Goal: Feedback & Contribution: Contribute content

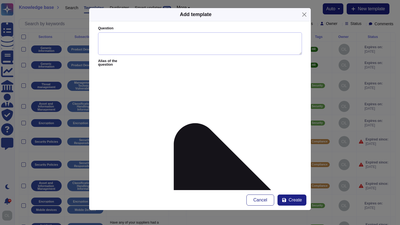
click at [124, 41] on textarea "Question" at bounding box center [200, 43] width 204 height 23
paste textarea "Describe how you limit data exfiltration from production endpoint devices.*"
type textarea "Describe how you limit data exfiltration from production endpoint devices."
paste textarea ""1. Endpoint Access Restrictions - Only authorized employees with a valid busin…"
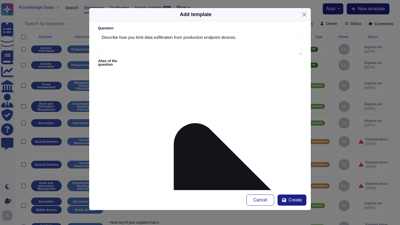
type textarea "1. Endpoint Access Restrictions - Only authorized employees with a valid busine…"
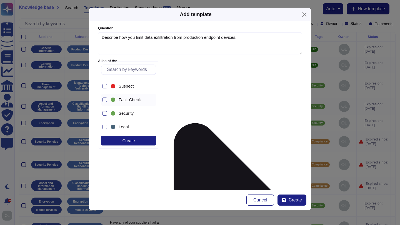
scroll to position [31, 0]
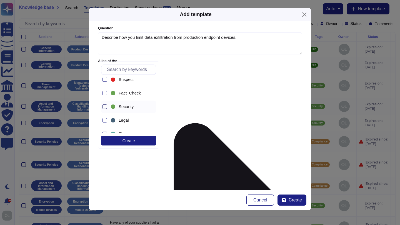
click at [105, 106] on div at bounding box center [104, 107] width 4 height 4
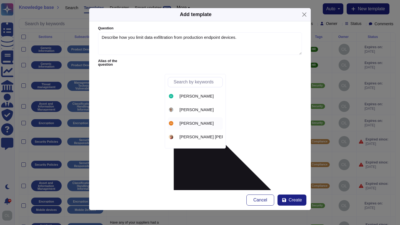
click at [187, 123] on span "[PERSON_NAME]" at bounding box center [196, 123] width 34 height 5
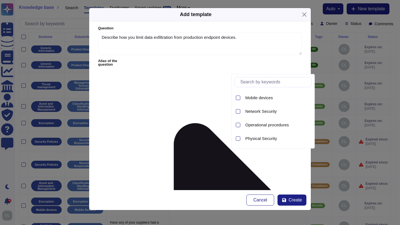
scroll to position [175, 0]
click at [255, 110] on span "Network Security" at bounding box center [260, 111] width 31 height 5
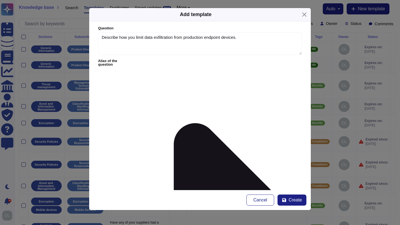
click at [140, 184] on span "Network Security" at bounding box center [127, 184] width 31 height 5
click at [294, 200] on span "Create" at bounding box center [294, 200] width 13 height 4
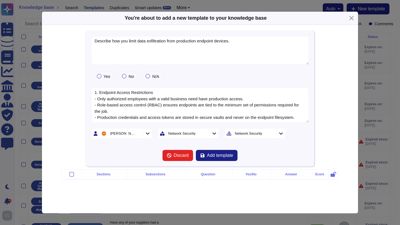
type textarea "Describe how you limit data exfiltration from production endpoint devices."
type textarea "1. Endpoint Access Restrictions - Only authorized employees with a valid busine…"
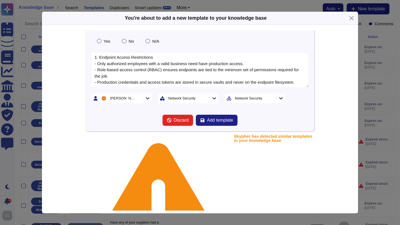
scroll to position [37, 0]
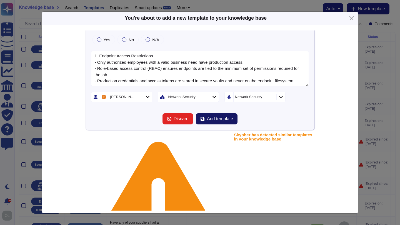
click at [222, 122] on button "Add template" at bounding box center [217, 119] width 42 height 11
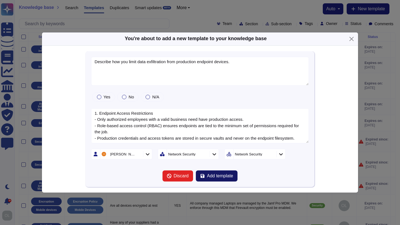
scroll to position [0, 0]
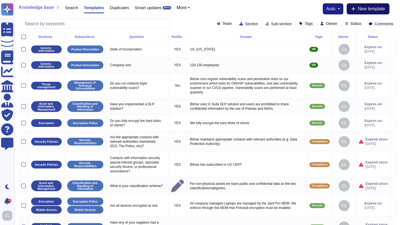
click at [374, 9] on span "New template" at bounding box center [370, 9] width 27 height 4
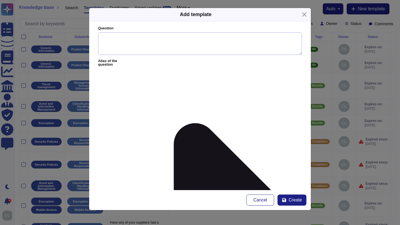
click at [129, 38] on textarea "Question" at bounding box center [200, 43] width 204 height 23
paste textarea "Describe your standard device security configuration/features (e.g., username p…"
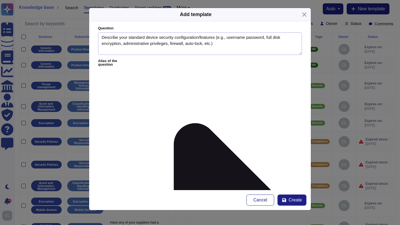
type textarea "Describe your standard device security configuration/features (e.g., username p…"
paste textarea ""The following are all enforced using MDM: - Minimum password requirements set …"
type textarea "The following are all enforced using MDM: - Minimum password requirements set i…"
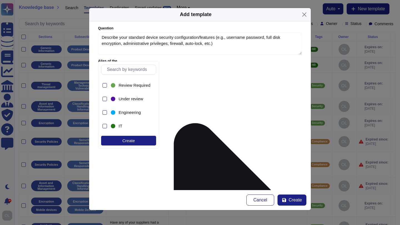
scroll to position [107, 0]
click at [105, 126] on div at bounding box center [104, 126] width 4 height 4
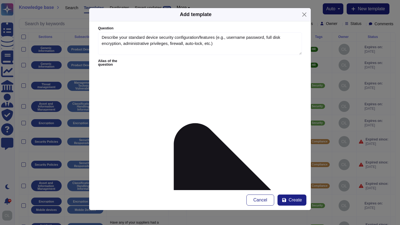
click at [201, 138] on form "Question Describe your standard device security configuration/features (e.g., u…" at bounding box center [199, 105] width 221 height 169
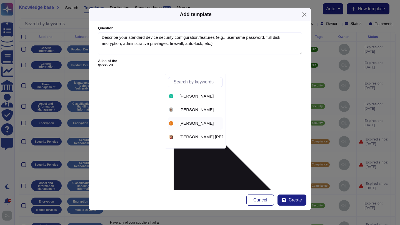
click at [188, 122] on span "[PERSON_NAME]" at bounding box center [196, 123] width 34 height 5
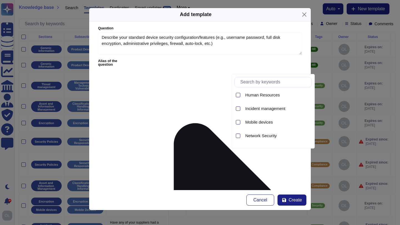
scroll to position [151, 0]
click at [237, 122] on div at bounding box center [238, 122] width 4 height 4
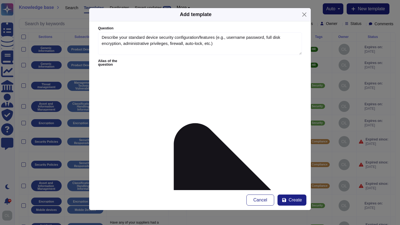
click at [115, 183] on span "Mobile Devices" at bounding box center [126, 184] width 28 height 5
click at [293, 200] on span "Create" at bounding box center [294, 200] width 13 height 4
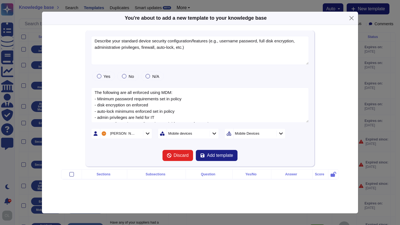
type textarea "Describe your standard device security configuration/features (e.g., username p…"
type textarea "The following are all enforced using MDM: - Minimum password requirements set i…"
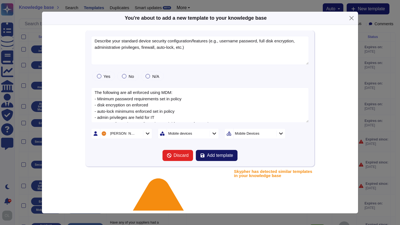
click at [219, 157] on span "Add template" at bounding box center [220, 155] width 26 height 4
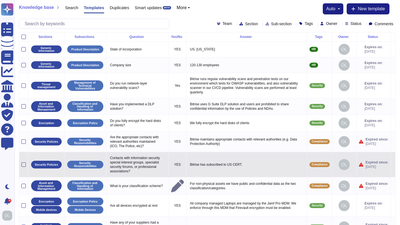
click at [393, 165] on icon at bounding box center [393, 165] width 0 height 0
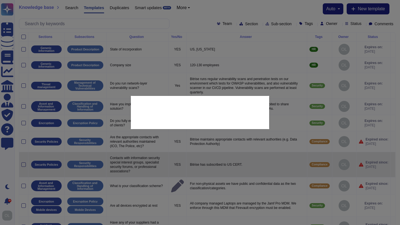
type textarea "Contacts with information security special interest groups, specialist security…"
type textarea "Bitrise has subscribed to US CERT."
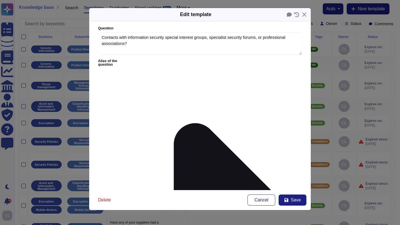
type textarea "Contacts with information security special interest groups, specialist security…"
type textarea "Bitrise has subscribed to US CERT."
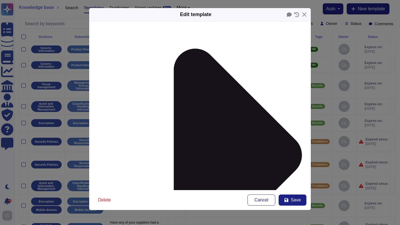
scroll to position [76, 0]
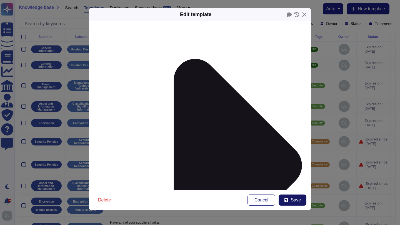
click at [297, 201] on span "Save" at bounding box center [296, 200] width 10 height 4
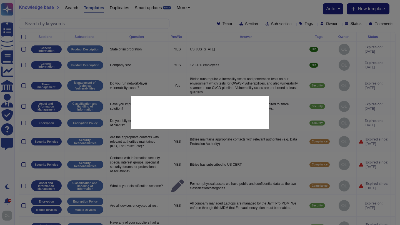
scroll to position [76, 0]
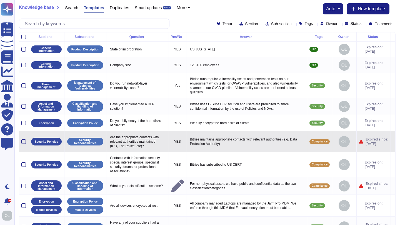
click at [393, 142] on icon at bounding box center [393, 142] width 0 height 0
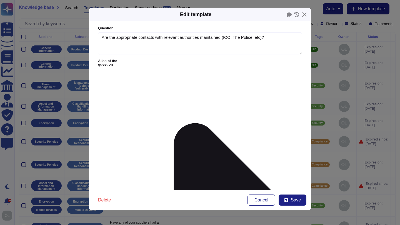
type textarea "Are the appropriate contacts with relevant authorities maintained (ICO, The Pol…"
type textarea "Bitrise maintains appropriate contacts with relevant authorities (e.g. Data Pro…"
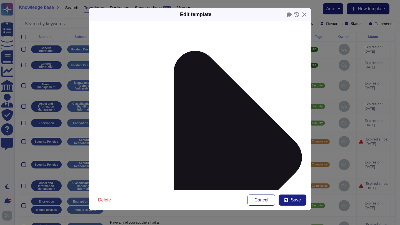
scroll to position [77, 0]
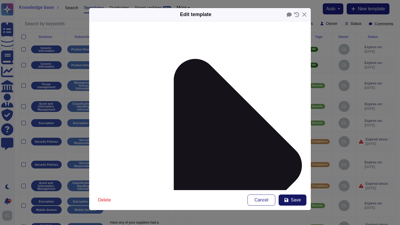
click at [296, 201] on span "Save" at bounding box center [296, 200] width 10 height 4
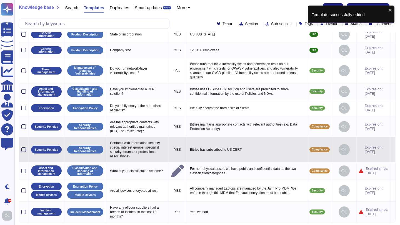
scroll to position [34, 0]
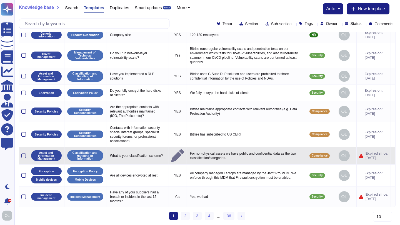
click at [393, 156] on icon at bounding box center [393, 156] width 0 height 0
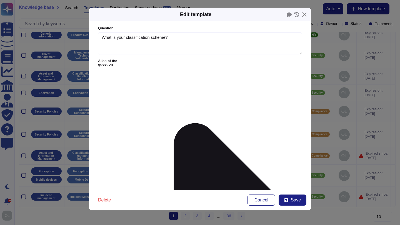
type textarea "What is your classification scheme?"
type textarea "For non-physical assets we have public and confidential data as the two classif…"
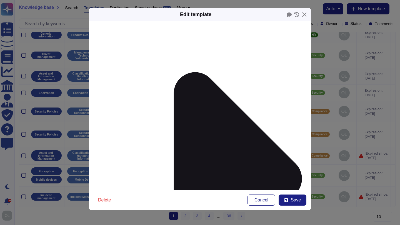
scroll to position [77, 0]
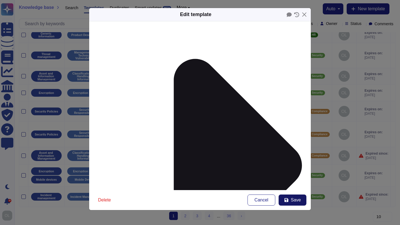
click at [295, 200] on span "Save" at bounding box center [296, 200] width 10 height 4
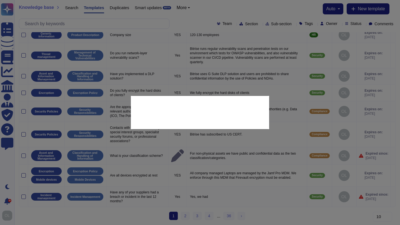
scroll to position [77, 0]
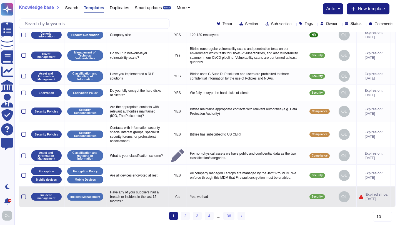
click at [393, 197] on icon at bounding box center [393, 197] width 0 height 0
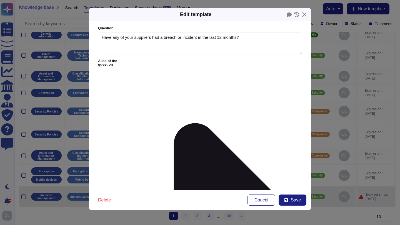
type textarea "Have any of your suppliers had a breach or incident in the last 12 months?"
type textarea "Yes, we had"
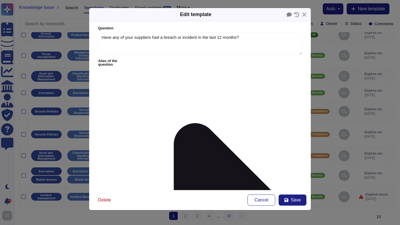
click at [102, 201] on span "Delete" at bounding box center [104, 200] width 13 height 4
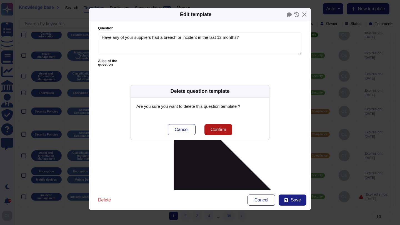
click at [217, 130] on span "Confirm" at bounding box center [218, 130] width 16 height 4
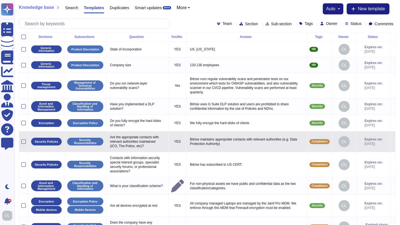
scroll to position [34, 0]
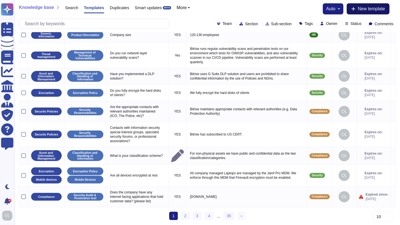
click at [376, 10] on span "New template" at bounding box center [370, 9] width 27 height 4
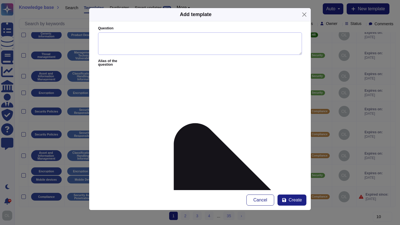
click at [129, 38] on textarea "Question" at bounding box center [200, 43] width 204 height 23
paste textarea ""Please describe how your application stores API keys.* ""
click at [103, 37] on textarea ""Please describe how your application stores API keys." at bounding box center [200, 43] width 204 height 23
type textarea "Please describe how your application stores API keys."
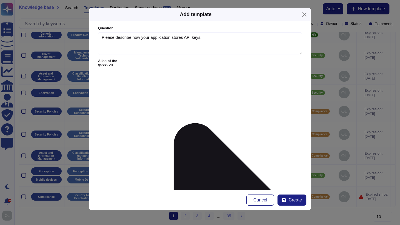
paste textarea "API keys are generated by the backend application in an ephemeral way. Once the…"
type textarea "API keys are generated by the backend application in an ephemeral way. Once the…"
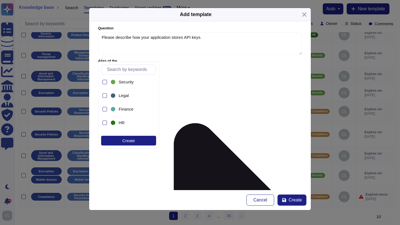
scroll to position [56, 0]
click at [105, 81] on div at bounding box center [104, 82] width 4 height 4
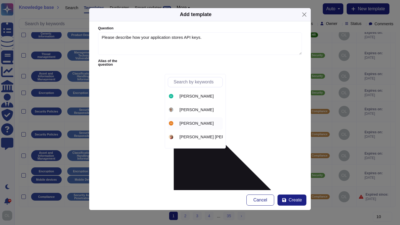
click at [189, 122] on span "[PERSON_NAME]" at bounding box center [196, 123] width 34 height 5
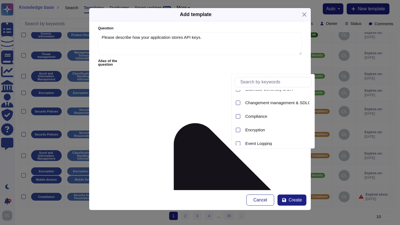
scroll to position [62, 0]
click at [238, 129] on div at bounding box center [238, 129] width 4 height 4
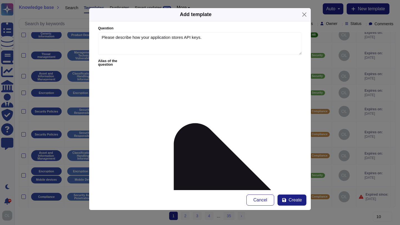
click at [298, 201] on span "Create" at bounding box center [294, 200] width 13 height 4
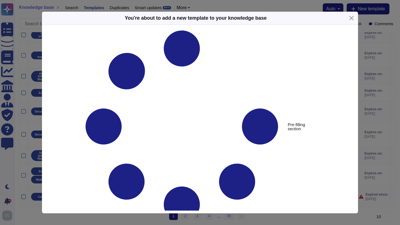
type textarea "Please describe how your application stores API keys."
type textarea "API keys are generated by the backend application in an ephemeral way. Once the…"
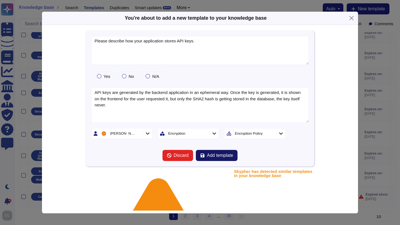
click at [218, 158] on button "Add template" at bounding box center [217, 155] width 42 height 11
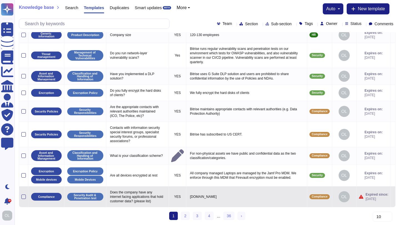
click at [393, 197] on icon at bounding box center [393, 197] width 0 height 0
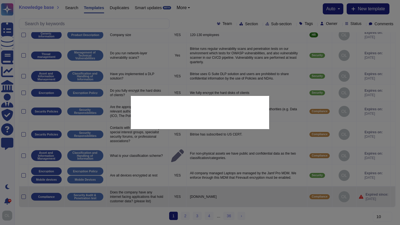
type textarea "Does the company have any internet facing applications that hold customer data?…"
type textarea "[DOMAIN_NAME]"
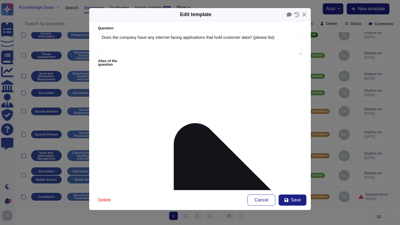
type textarea "Does the company have any internet facing applications that hold customer data?…"
type textarea "[DOMAIN_NAME]"
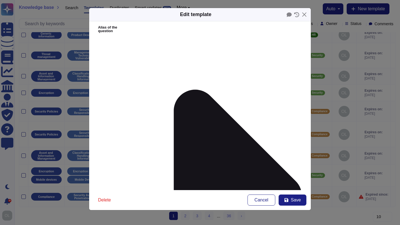
scroll to position [77, 0]
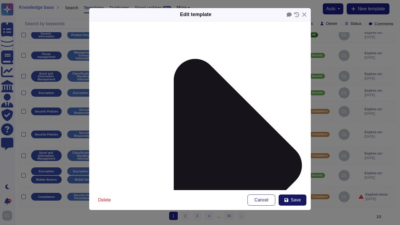
click at [294, 200] on span "Save" at bounding box center [296, 200] width 10 height 4
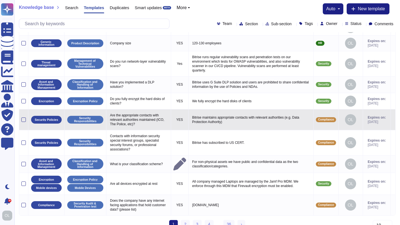
scroll to position [29, 0]
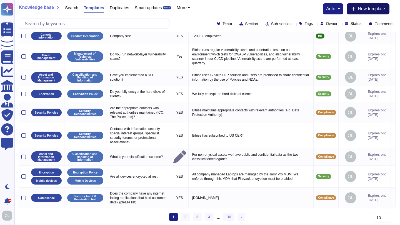
click at [371, 10] on span "New template" at bounding box center [370, 9] width 27 height 4
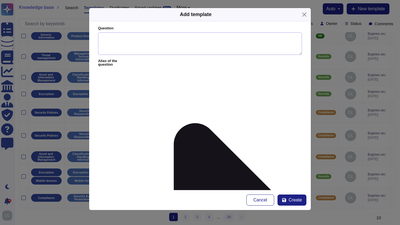
click at [123, 41] on textarea "Question" at bounding box center [200, 43] width 204 height 23
paste textarea ""What modes of authentication are supported for API access/integration (e.g., A…"
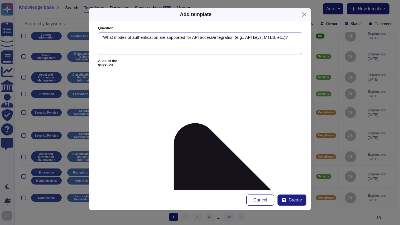
click at [104, 38] on textarea ""What modes of authentication are supported for API access/integration (e.g., A…" at bounding box center [200, 43] width 204 height 23
type textarea "What modes of authentication are supported for API access/integration (e.g., AP…"
paste textarea "API Keys"
type textarea "API Keys"
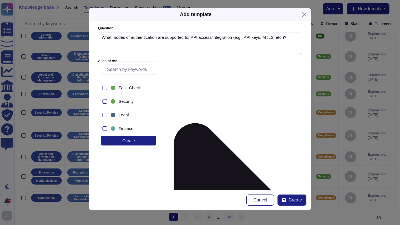
scroll to position [37, 0]
click at [105, 101] on div at bounding box center [104, 101] width 4 height 4
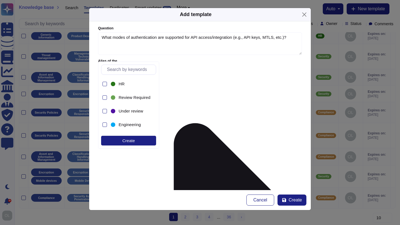
scroll to position [96, 0]
click at [105, 125] on div at bounding box center [104, 124] width 4 height 4
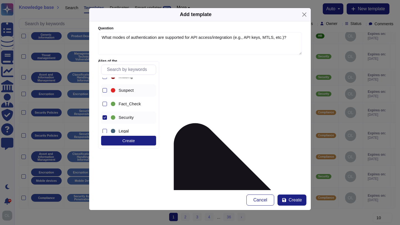
scroll to position [17, 0]
click at [104, 121] on icon at bounding box center [104, 121] width 3 height 3
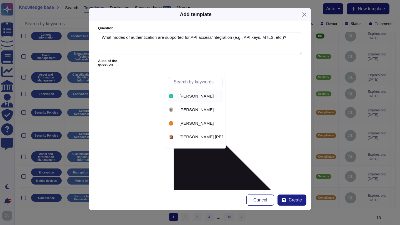
click at [182, 94] on span "[PERSON_NAME]" at bounding box center [196, 96] width 34 height 5
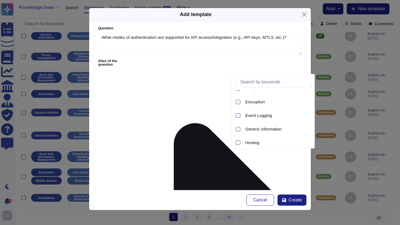
scroll to position [0, 0]
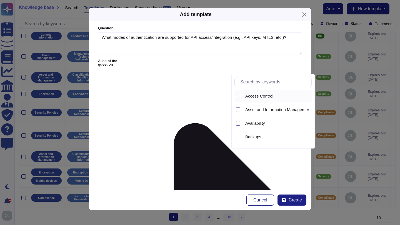
click at [250, 97] on span "Access Control" at bounding box center [259, 96] width 28 height 5
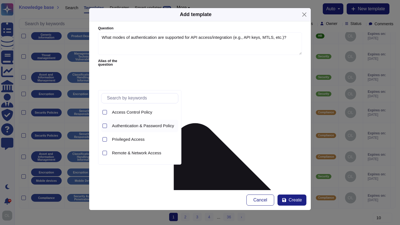
click at [129, 127] on span "Authentication & Password Policy" at bounding box center [143, 126] width 62 height 5
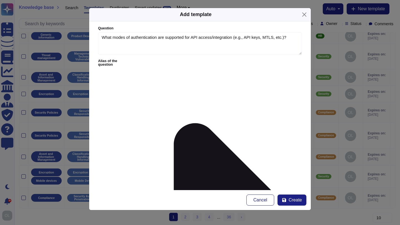
click at [296, 203] on button "Create" at bounding box center [291, 200] width 29 height 11
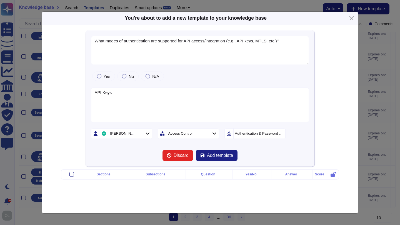
type textarea "What modes of authentication are supported for API access/integration (e.g., AP…"
type textarea "API Keys"
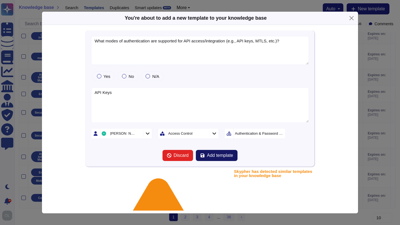
click at [222, 157] on span "Add template" at bounding box center [220, 155] width 26 height 4
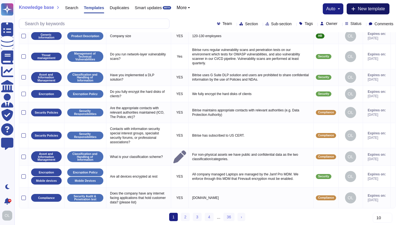
click at [366, 12] on button "New template" at bounding box center [367, 8] width 43 height 11
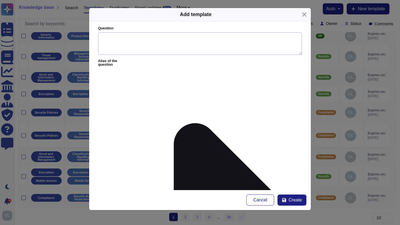
click at [123, 40] on textarea "Question" at bounding box center [200, 43] width 204 height 23
paste textarea "How do you validate and sanitize data passed to your APIs to secure against inp…"
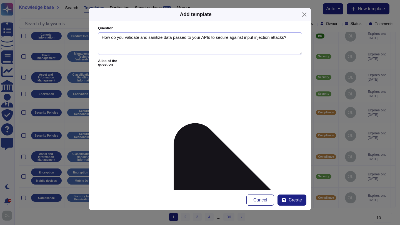
type textarea "How do you validate and sanitize data passed to your APIs to secure against inp…"
paste textarea "We use secure frameworks to implement our web application, employ CSRF tokens, …"
type textarea "We use secure frameworks to implement our web application, employ CSRF tokens, …"
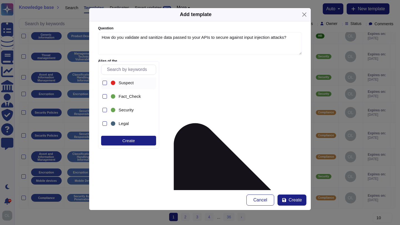
scroll to position [29, 0]
click at [105, 110] on div at bounding box center [104, 109] width 4 height 4
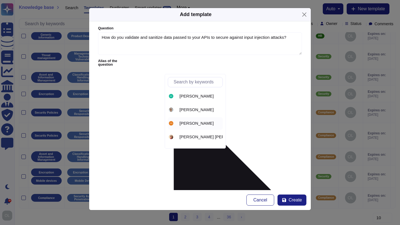
click at [193, 125] on span "[PERSON_NAME]" at bounding box center [196, 123] width 34 height 5
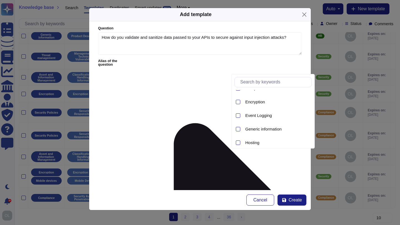
scroll to position [229, 0]
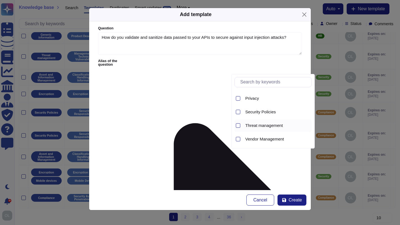
click at [254, 126] on span "Threat management" at bounding box center [263, 125] width 37 height 5
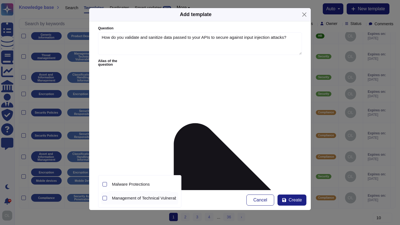
click at [130, 198] on span "Management of Technical Vulnerabilities" at bounding box center [149, 198] width 74 height 5
click at [239, 175] on form "Question How do you validate and sanitize data passed to your APIs to secure ag…" at bounding box center [199, 105] width 221 height 169
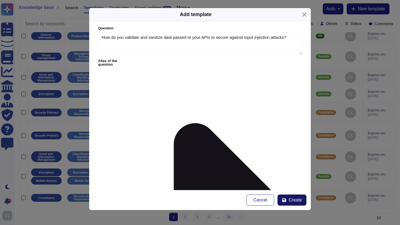
click at [293, 200] on span "Create" at bounding box center [294, 200] width 13 height 4
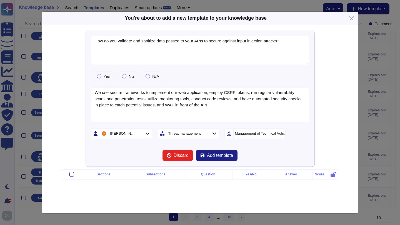
type textarea "How do you validate and sanitize data passed to your APIs to secure against inp…"
type textarea "We use secure frameworks to implement our web application, employ CSRF tokens, …"
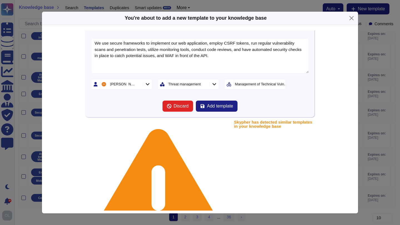
scroll to position [58, 0]
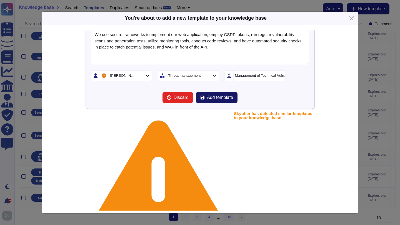
click at [219, 99] on span "Add template" at bounding box center [220, 97] width 26 height 4
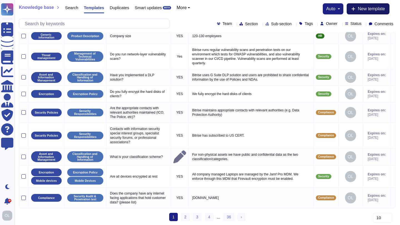
click at [352, 8] on icon at bounding box center [353, 9] width 4 height 4
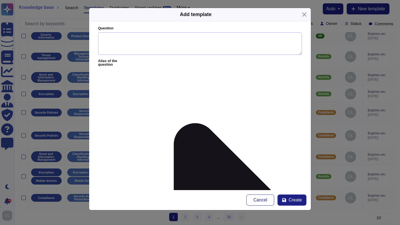
click at [112, 42] on textarea "Question" at bounding box center [200, 43] width 204 height 23
paste textarea ""Do you monitor vulnerabilities in dependencies? If so, please describe how you…"
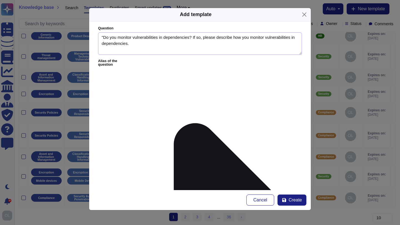
click at [104, 36] on textarea ""Do you monitor vulnerabilities in dependencies? If so, please describe how you…" at bounding box center [200, 43] width 204 height 23
type textarea "Do you monitor vulnerabilities in dependencies? If so, please describe how you …"
paste textarea "Yes, Bitrise uses tools integrated to the CI pipeline that detect and warn for …"
type textarea "Yes, Bitrise uses tools integrated to the CI pipeline that detect and warn for …"
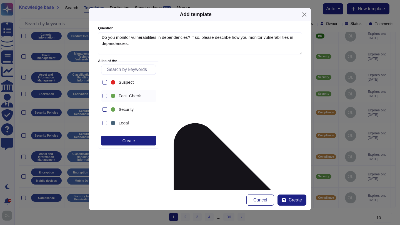
scroll to position [30, 0]
click at [123, 107] on span "Security" at bounding box center [126, 108] width 15 height 5
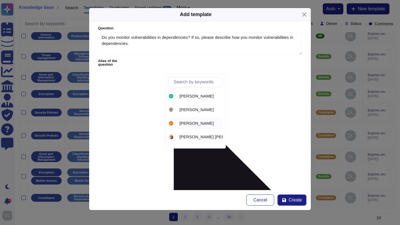
click at [192, 123] on span "[PERSON_NAME]" at bounding box center [196, 123] width 34 height 5
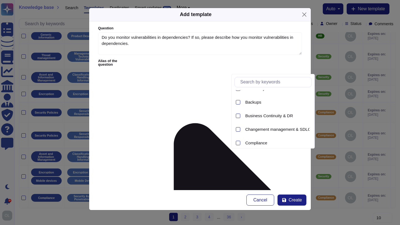
scroll to position [229, 0]
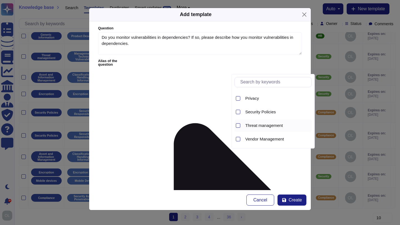
click at [245, 125] on div "Threat management" at bounding box center [277, 125] width 69 height 5
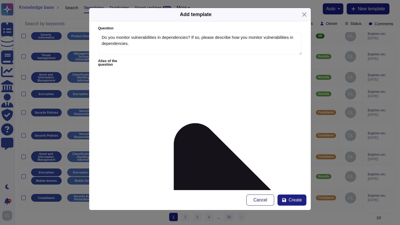
click at [125, 196] on span "Management of Technical Vulnerabilities" at bounding box center [149, 198] width 74 height 5
click at [294, 200] on span "Create" at bounding box center [294, 200] width 13 height 4
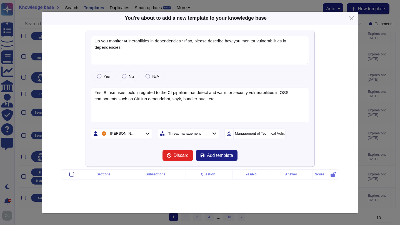
type textarea "Do you monitor vulnerabilities in dependencies? If so, please describe how you …"
type textarea "Yes, Bitrise uses tools integrated to the CI pipeline that detect and warn for …"
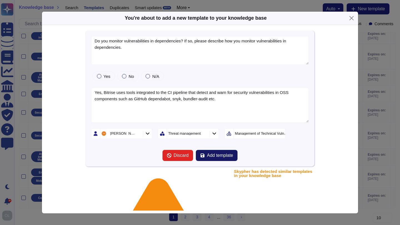
click at [222, 156] on span "Add template" at bounding box center [220, 155] width 26 height 4
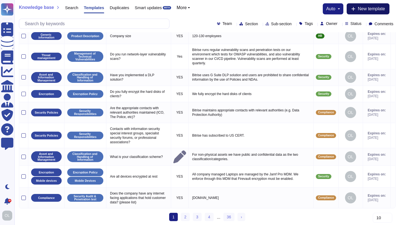
click at [374, 10] on span "New template" at bounding box center [370, 9] width 27 height 4
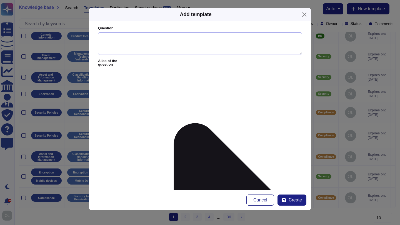
click at [105, 41] on textarea "Question" at bounding box center [200, 43] width 204 height 23
paste textarea "What types of security reviews do you perform on custom-built software?*"
type textarea "What types of security reviews do you perform on custom-built software?"
paste textarea ""- Software architecture decisions go through formal RFC (request for comment) …"
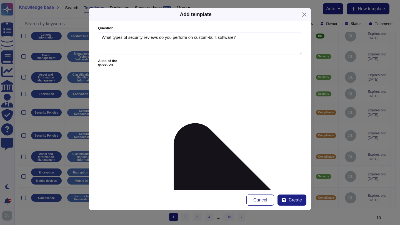
scroll to position [0, 0]
type textarea "- Software architecture decisions go through formal RFC (request for comment) p…"
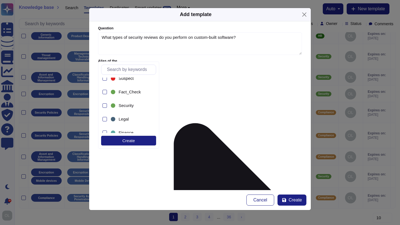
scroll to position [33, 0]
click at [104, 105] on div at bounding box center [104, 105] width 4 height 4
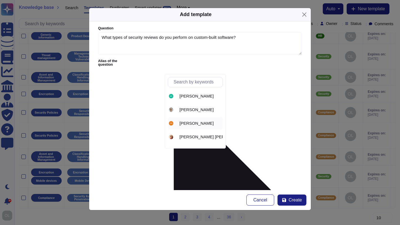
click at [192, 124] on span "[PERSON_NAME]" at bounding box center [196, 123] width 34 height 5
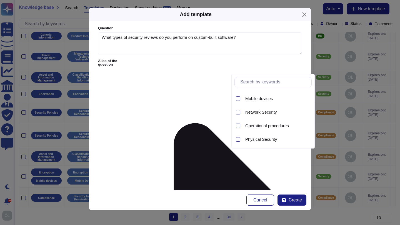
scroll to position [173, 0]
click at [239, 128] on div at bounding box center [238, 127] width 4 height 4
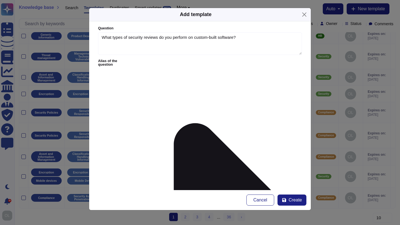
click at [121, 187] on span "Operational Procedures" at bounding box center [134, 184] width 44 height 5
click at [294, 199] on span "Create" at bounding box center [294, 200] width 13 height 4
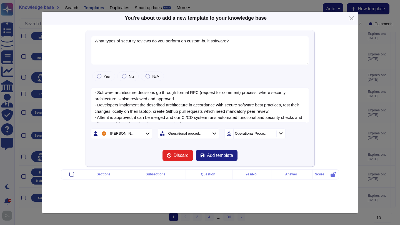
type textarea "What types of security reviews do you perform on custom-built software?"
type textarea "- Software architecture decisions go through formal RFC (request for comment) p…"
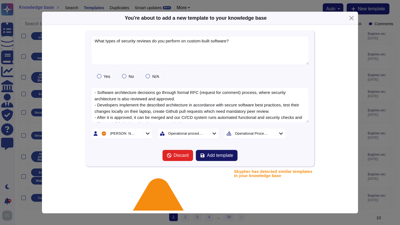
click at [221, 155] on span "Add template" at bounding box center [220, 155] width 26 height 4
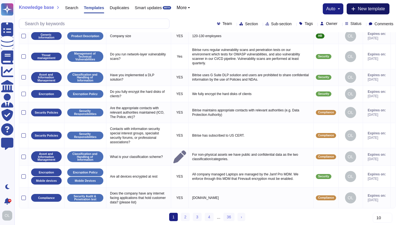
click at [371, 11] on span "New template" at bounding box center [370, 9] width 27 height 4
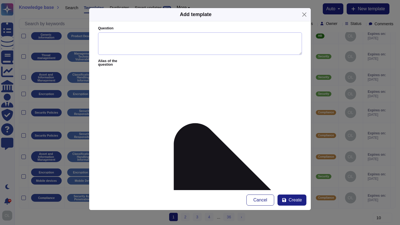
click at [112, 40] on textarea "Question" at bounding box center [200, 43] width 204 height 23
paste textarea "Describe your hardening standards. How do you verify compliance with the standa…"
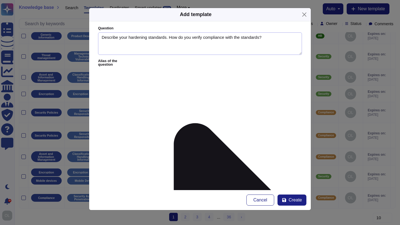
type textarea "Describe your hardening standards. How do you verify compliance with the standa…"
paste textarea "Our hardening standards are based on industry-standard benchmarks such as CIS, …"
type textarea "Our hardening standards are based on industry-standard benchmarks such as CIS, …"
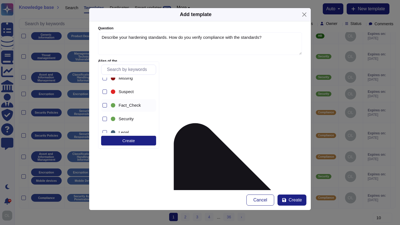
scroll to position [22, 0]
click at [106, 116] on div at bounding box center [104, 116] width 4 height 4
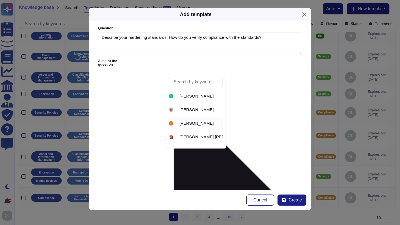
click at [192, 123] on span "[PERSON_NAME]" at bounding box center [196, 123] width 34 height 5
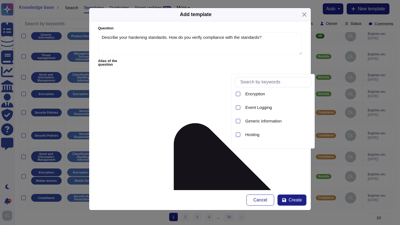
scroll to position [99, 0]
click at [237, 119] on div at bounding box center [238, 120] width 4 height 4
click at [198, 133] on form "Question Describe your hardening standards. How do you verify compliance with t…" at bounding box center [199, 105] width 221 height 169
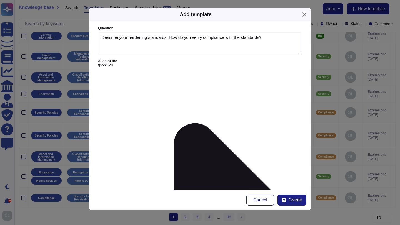
click at [112, 184] on span "Product Description" at bounding box center [130, 184] width 36 height 5
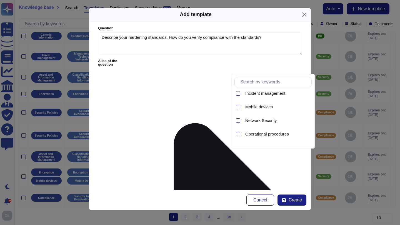
scroll to position [168, 0]
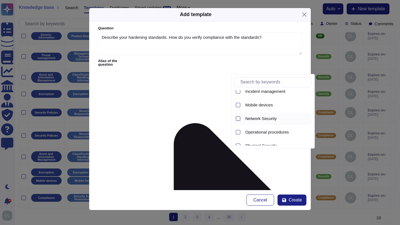
click at [238, 118] on div at bounding box center [238, 119] width 4 height 4
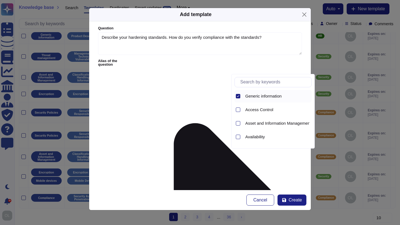
click at [238, 96] on icon at bounding box center [237, 96] width 3 height 3
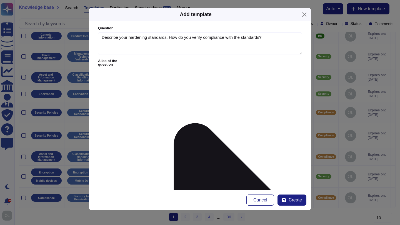
click at [181, 174] on form "Question Describe your hardening standards. How do you verify compliance with t…" at bounding box center [199, 105] width 221 height 169
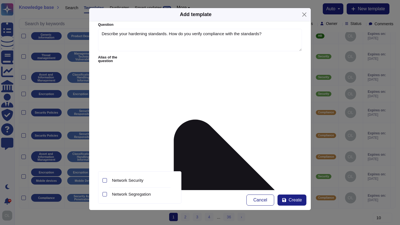
scroll to position [4, 0]
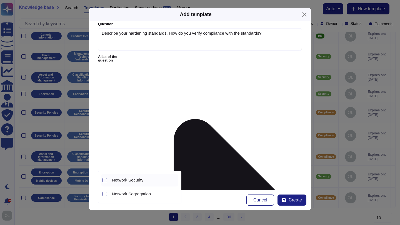
click at [108, 180] on div "Network Security" at bounding box center [139, 180] width 77 height 12
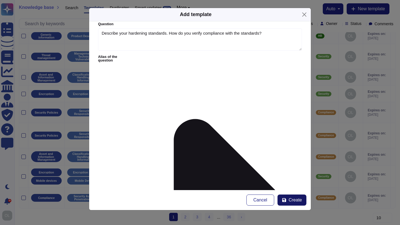
click at [292, 200] on span "Create" at bounding box center [294, 200] width 13 height 4
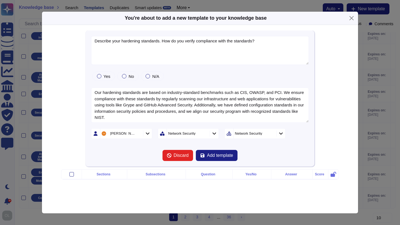
type textarea "Describe your hardening standards. How do you verify compliance with the standa…"
type textarea "Our hardening standards are based on industry-standard benchmarks such as CIS, …"
click at [217, 155] on span "Add template" at bounding box center [220, 155] width 26 height 4
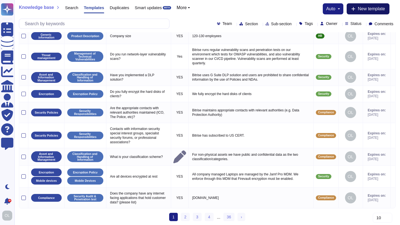
click at [365, 11] on span "New template" at bounding box center [370, 9] width 27 height 4
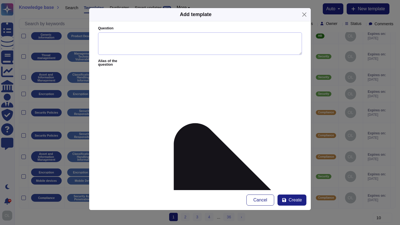
click at [122, 41] on textarea "Question" at bounding box center [200, 43] width 204 height 23
paste textarea ""How do you protect and manage your secrets?* ""
click at [104, 37] on textarea ""How do you protect and manage your secrets?" at bounding box center [200, 43] width 204 height 23
type textarea "How do you protect and manage your secrets?"
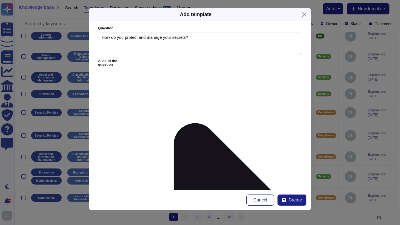
paste textarea ""Passwords are always set by the users themselves when technically possible. If…"
type textarea "Passwords are always set by the users themselves when technically possible. If …"
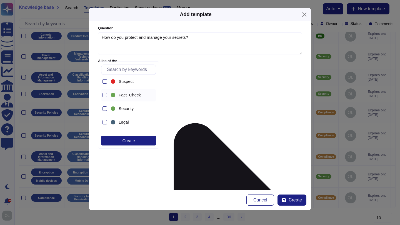
scroll to position [30, 0]
click at [106, 109] on div at bounding box center [104, 108] width 4 height 4
click at [198, 134] on form "Question How do you protect and manage your secrets? Alias of the question Answ…" at bounding box center [199, 105] width 221 height 169
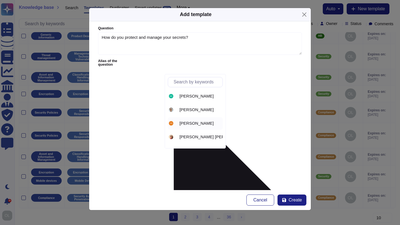
click at [197, 123] on span "[PERSON_NAME]" at bounding box center [196, 123] width 34 height 5
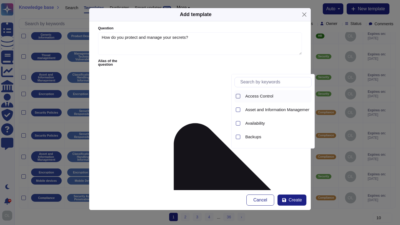
click at [239, 96] on div at bounding box center [238, 96] width 4 height 4
click at [195, 174] on form "Question How do you protect and manage your secrets? Alias of the question Answ…" at bounding box center [199, 105] width 221 height 169
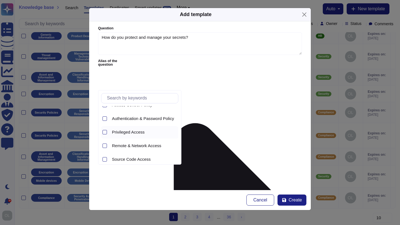
scroll to position [9, 0]
click at [104, 116] on div at bounding box center [104, 117] width 4 height 4
click at [243, 126] on form "Question How do you protect and manage your secrets? Alias of the question Answ…" at bounding box center [199, 105] width 221 height 169
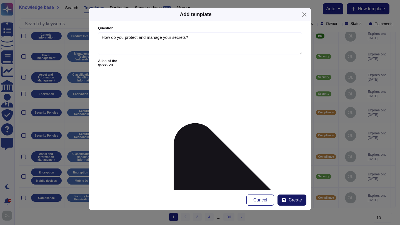
click at [289, 203] on span "Create" at bounding box center [294, 200] width 13 height 4
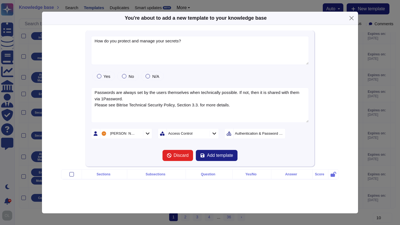
type textarea "How do you protect and manage your secrets?"
type textarea "Passwords are always set by the users themselves when technically possible. If …"
click at [221, 156] on span "Add template" at bounding box center [220, 155] width 26 height 4
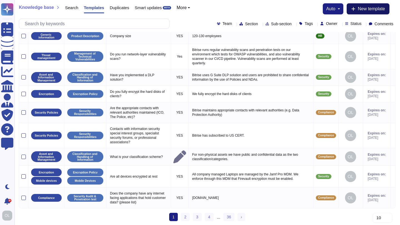
click at [377, 13] on button "New template" at bounding box center [367, 8] width 43 height 11
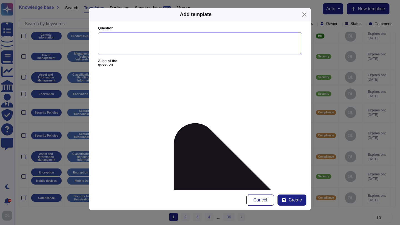
click at [119, 39] on textarea "Question" at bounding box center [200, 43] width 204 height 23
paste textarea ""How do you keep aware of potential security vulnerabilities and threats that m…"
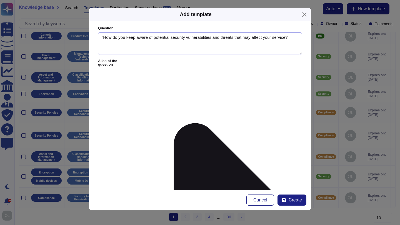
click at [104, 38] on textarea ""How do you keep aware of potential security vulnerabilities and threats that m…" at bounding box center [200, 43] width 204 height 23
type textarea "How do you keep aware of potential security vulnerabilities and threats that ma…"
paste textarea "Bitrise performs regular vulnerability scans (at least quarterly) and runs a bu…"
type textarea "Bitrise performs regular vulnerability scans (at least quarterly) and runs a bu…"
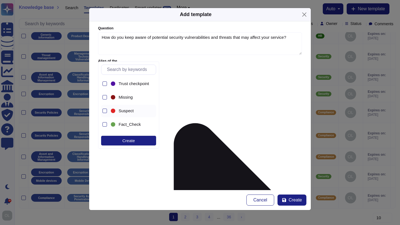
scroll to position [32, 0]
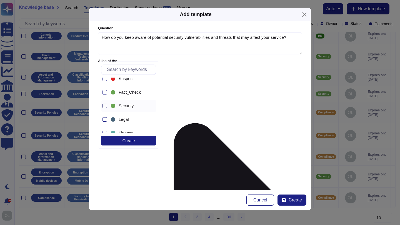
click at [105, 106] on div at bounding box center [104, 106] width 4 height 4
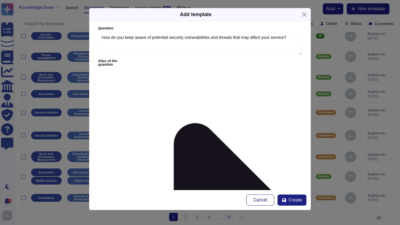
click at [203, 128] on form "Question How do you keep aware of potential security vulnerabilities and threat…" at bounding box center [199, 105] width 221 height 169
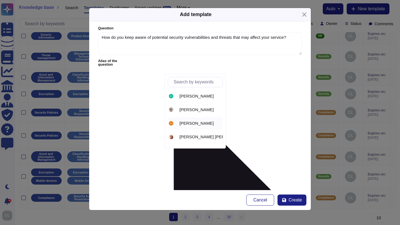
click at [188, 123] on span "[PERSON_NAME]" at bounding box center [196, 123] width 34 height 5
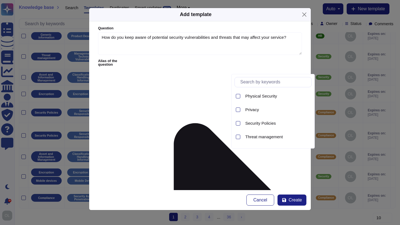
scroll to position [229, 0]
click at [255, 126] on span "Threat management" at bounding box center [263, 125] width 37 height 5
click at [167, 177] on form "Question How do you keep aware of potential security vulnerabilities and threat…" at bounding box center [199, 105] width 221 height 169
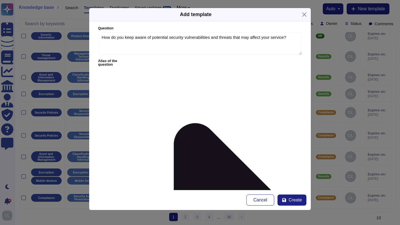
click at [106, 199] on div at bounding box center [104, 198] width 4 height 4
click at [296, 202] on span "Create" at bounding box center [294, 200] width 13 height 4
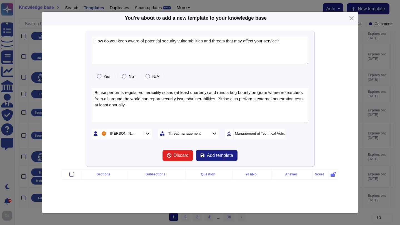
type textarea "How do you keep aware of potential security vulnerabilities and threats that ma…"
type textarea "Bitrise performs regular vulnerability scans (at least quarterly) and runs a bu…"
click at [224, 158] on button "Add template" at bounding box center [217, 155] width 42 height 11
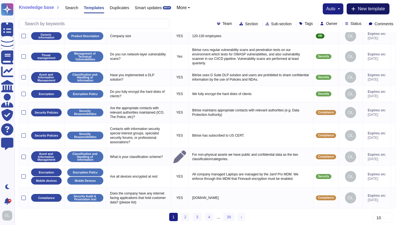
click at [374, 9] on span "New template" at bounding box center [370, 9] width 27 height 4
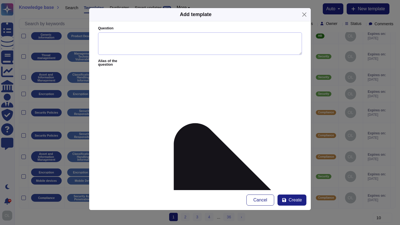
click at [116, 40] on textarea "Question" at bounding box center [200, 43] width 204 height 23
paste textarea ""Do you conduct periodic vulnerability scans on the host, network, and applicat…"
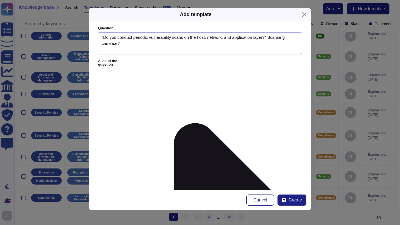
click at [272, 38] on textarea ""Do you conduct periodic vulnerability scans on the host, network, and applicat…" at bounding box center [200, 43] width 204 height 23
click at [103, 38] on textarea ""Do you conduct periodic vulnerability scans on the host, network, and applicat…" at bounding box center [200, 43] width 204 height 23
type textarea "Do you conduct periodic vulnerability scans on the host, network, and applicati…"
paste textarea "Bitrise performs daily vulnerability scans. Bitrise also performs external pene…"
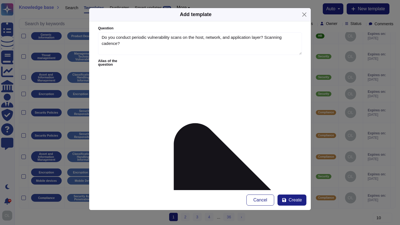
type textarea "Bitrise performs daily vulnerability scans. Bitrise also performs external pene…"
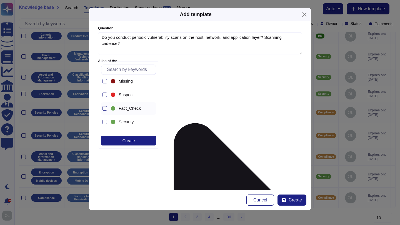
scroll to position [23, 0]
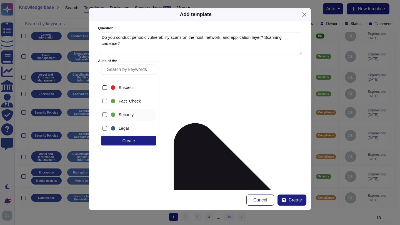
click at [104, 117] on div at bounding box center [104, 115] width 4 height 4
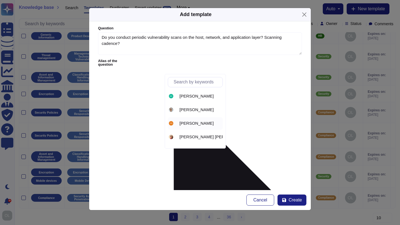
click at [185, 124] on span "[PERSON_NAME]" at bounding box center [196, 123] width 34 height 5
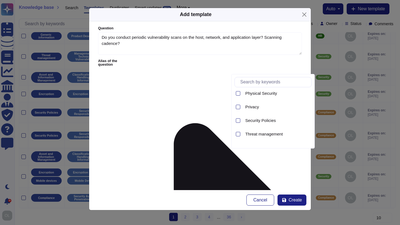
scroll to position [229, 0]
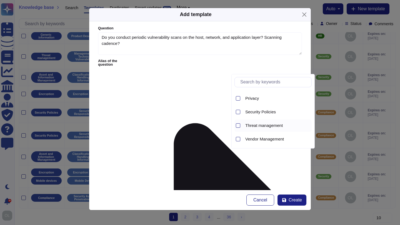
click at [240, 128] on div "Threat management" at bounding box center [272, 126] width 77 height 12
click at [182, 176] on form "Question Do you conduct periodic vulnerability scans on the host, network, and …" at bounding box center [199, 105] width 221 height 169
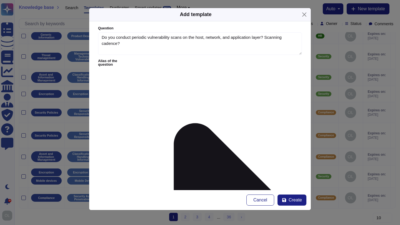
click at [124, 197] on span "Management of Technical Vulnerabilities" at bounding box center [149, 198] width 74 height 5
click at [218, 177] on form "Question Do you conduct periodic vulnerability scans on the host, network, and …" at bounding box center [199, 105] width 221 height 169
click at [291, 202] on span "Create" at bounding box center [294, 200] width 13 height 4
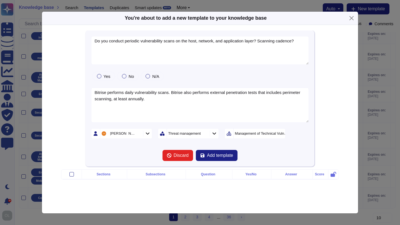
type textarea "Do you conduct periodic vulnerability scans on the host, network, and applicati…"
type textarea "Bitrise performs daily vulnerability scans. Bitrise also performs external pene…"
click at [226, 155] on span "Add template" at bounding box center [220, 155] width 26 height 4
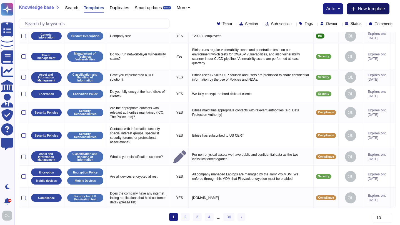
click at [377, 8] on span "New template" at bounding box center [370, 9] width 27 height 4
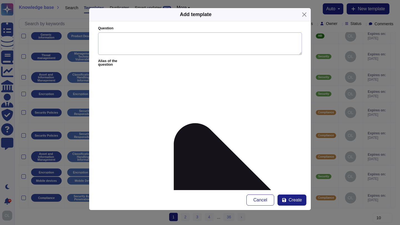
click at [125, 40] on textarea "Question" at bounding box center [200, 43] width 204 height 23
paste textarea ""Describe the tools you use for vulnerability managment and vulnerability asses…"
click at [104, 37] on textarea ""Describe the tools you use for vulnerability managment and vulnerability asses…" at bounding box center [200, 43] width 204 height 23
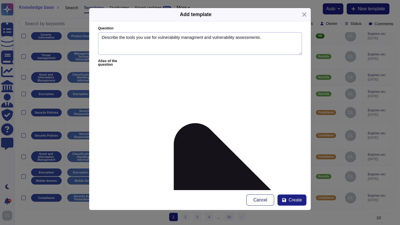
type textarea "Describe the tools you use for vulnerability managment and vulnerability assess…"
paste textarea "Grype, Dependabot, Github Advanced Security"
type textarea "Grype, Dependabot, Github Advanced Security"
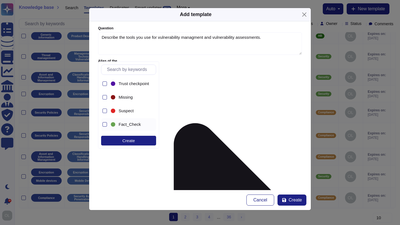
scroll to position [20, 0]
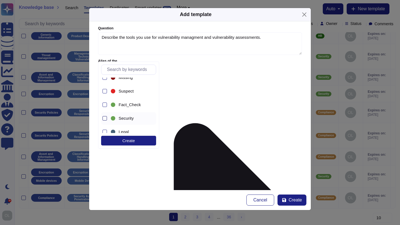
click at [105, 119] on div at bounding box center [104, 118] width 4 height 4
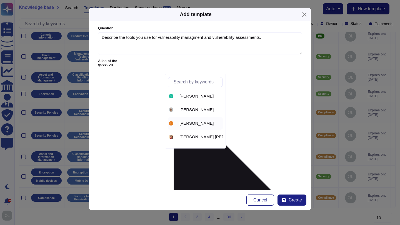
click at [189, 123] on span "[PERSON_NAME]" at bounding box center [196, 123] width 34 height 5
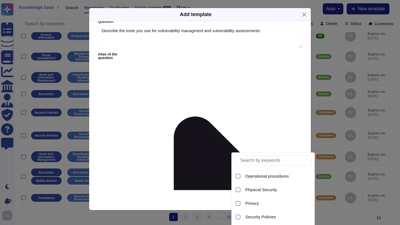
scroll to position [229, 0]
click at [238, 204] on div at bounding box center [238, 204] width 4 height 4
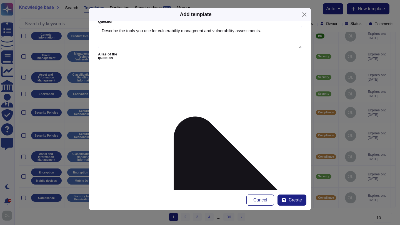
click at [104, 192] on div at bounding box center [104, 192] width 4 height 4
click at [300, 202] on span "Create" at bounding box center [294, 200] width 13 height 4
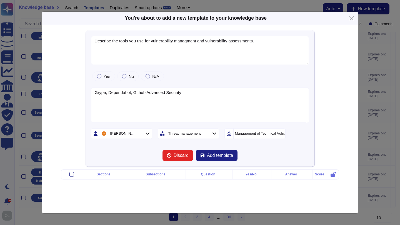
type textarea "Describe the tools you use for vulnerability managment and vulnerability assess…"
type textarea "Grype, Dependabot, Github Advanced Security"
click at [226, 156] on span "Add template" at bounding box center [220, 155] width 26 height 4
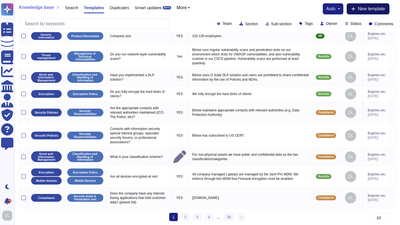
click at [373, 9] on span "New template" at bounding box center [370, 9] width 27 height 4
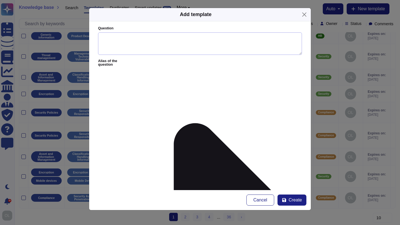
click at [114, 37] on textarea "Question" at bounding box center [200, 43] width 204 height 23
paste textarea ""Please describe your timeframe for patching critical or high vulnerabilities i…"
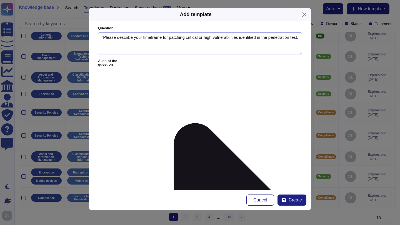
click at [103, 38] on textarea ""Please describe your timeframe for patching critical or high vulnerabilities i…" at bounding box center [200, 43] width 204 height 23
type textarea "Please describe your timeframe for patching critical or high vulnerabilities id…"
paste textarea "Set in the vulnerability management policy, 30 days"
type textarea "Set in the vulnerability management policy, 30 days"
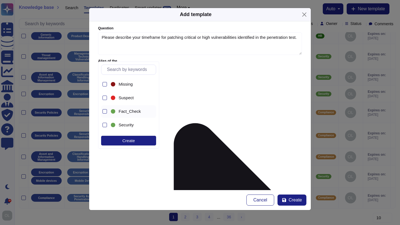
scroll to position [18, 0]
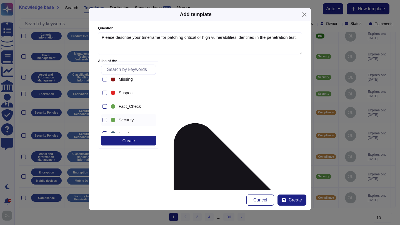
click at [104, 120] on div at bounding box center [104, 120] width 4 height 4
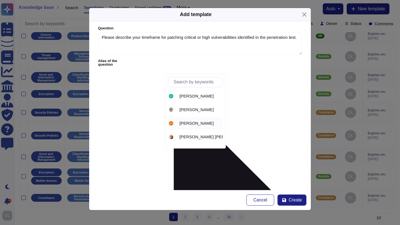
click at [196, 125] on span "[PERSON_NAME]" at bounding box center [196, 123] width 34 height 5
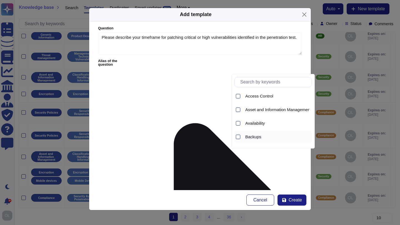
scroll to position [229, 0]
click at [238, 126] on div at bounding box center [238, 126] width 4 height 4
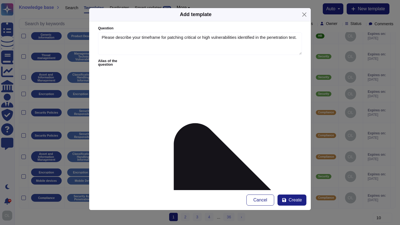
click at [131, 198] on span "Management of Technical Vulnerabilities" at bounding box center [149, 198] width 74 height 5
click at [290, 202] on span "Create" at bounding box center [294, 200] width 13 height 4
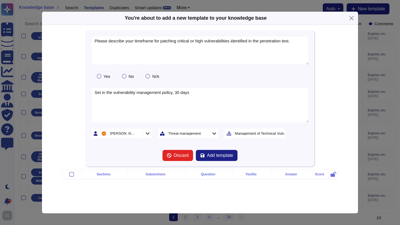
type textarea "Please describe your timeframe for patching critical or high vulnerabilities id…"
type textarea "Set in the vulnerability management policy, 30 days"
click at [218, 157] on span "Add template" at bounding box center [220, 155] width 26 height 4
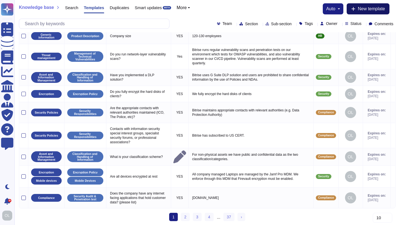
click at [373, 9] on span "New template" at bounding box center [370, 9] width 27 height 4
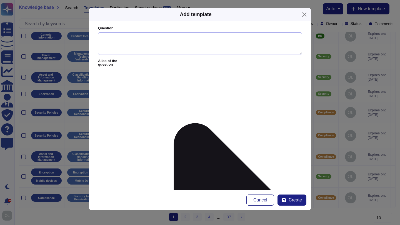
click at [112, 32] on textarea "Question" at bounding box center [200, 43] width 204 height 23
paste textarea ""Do you have a documented and management approved Logging & Monitoring Policy?*…"
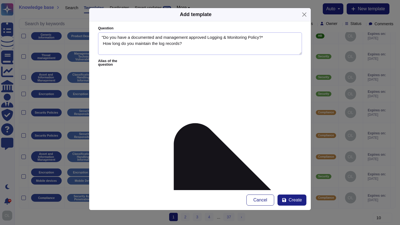
click at [104, 38] on textarea ""Do you have a documented and management approved Logging & Monitoring Policy?*…" at bounding box center [200, 43] width 204 height 23
type textarea "Do you have a documented and management approved Logging & Monitoring Policy?* …"
paste textarea "minimum 12 months"
type textarea "minimum 12 months"
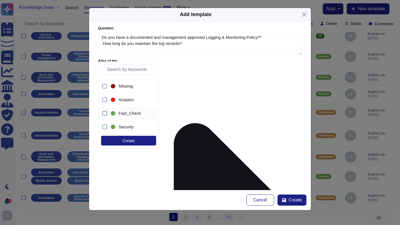
scroll to position [14, 0]
click at [106, 125] on div at bounding box center [104, 124] width 4 height 4
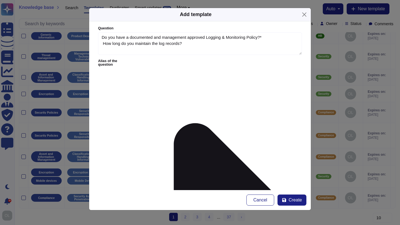
click at [268, 38] on textarea "Do you have a documented and management approved Logging & Monitoring Policy?* …" at bounding box center [200, 43] width 204 height 23
type textarea "Do you have a documented and management approved Logging & Monitoring Policy? H…"
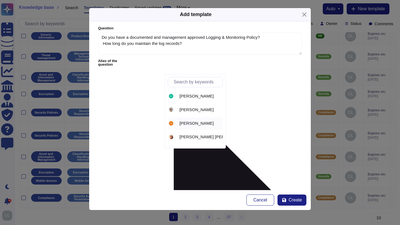
click at [194, 124] on span "[PERSON_NAME]" at bounding box center [196, 123] width 34 height 5
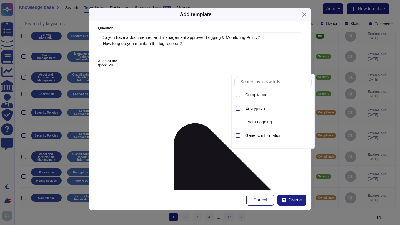
scroll to position [83, 0]
click at [256, 123] on span "Event Logging" at bounding box center [258, 121] width 27 height 5
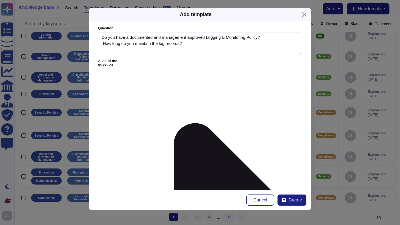
click at [134, 185] on span "Logging of Events" at bounding box center [128, 184] width 33 height 5
click at [291, 200] on span "Create" at bounding box center [294, 200] width 13 height 4
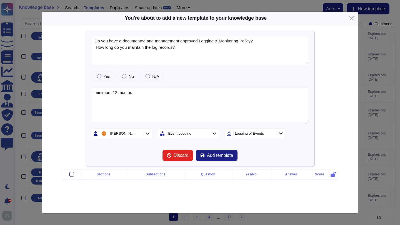
type textarea "Do you have a documented and management approved Logging & Monitoring Policy? H…"
type textarea "minimum 12 months"
click at [229, 158] on span "Add template" at bounding box center [220, 155] width 26 height 4
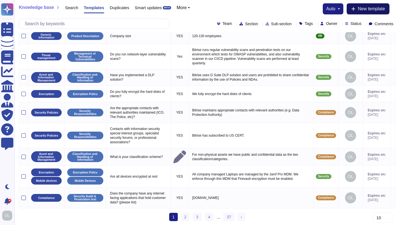
click at [366, 9] on span "New template" at bounding box center [370, 9] width 27 height 4
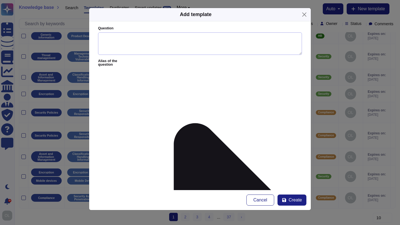
click at [115, 42] on textarea "Question" at bounding box center [200, 43] width 204 height 23
paste textarea ""Description of Testing of Incident Response Plan* ""
click at [104, 38] on textarea ""Description of Testing of Incident Response Plan" at bounding box center [200, 43] width 204 height 23
type textarea "Description of Testing of Incident Response Plan"
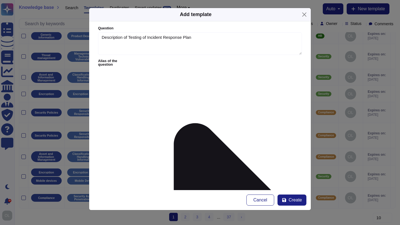
paste textarea "Annual incident response plan policy, drills and first test run is being worked…"
type textarea "Annual incident response plan policy, drills and first test run is being worked…"
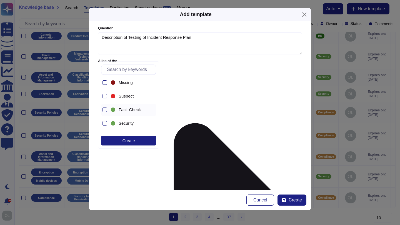
scroll to position [15, 0]
click at [105, 122] on div at bounding box center [104, 123] width 4 height 4
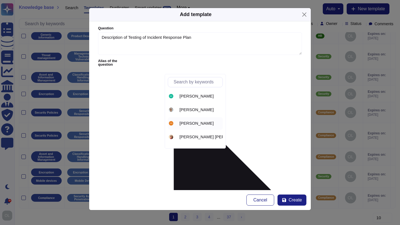
click at [195, 125] on span "[PERSON_NAME]" at bounding box center [196, 123] width 34 height 5
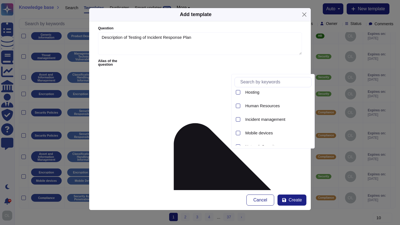
scroll to position [144, 0]
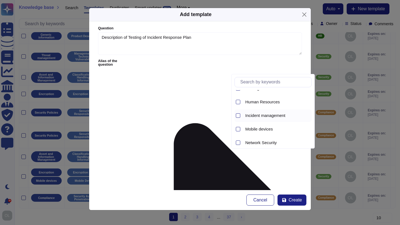
click at [237, 113] on div at bounding box center [237, 116] width 6 height 12
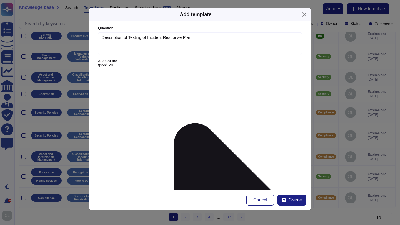
click at [106, 186] on div at bounding box center [104, 184] width 4 height 4
click at [238, 177] on form "Question Description of Testing of Incident Response Plan Alias of the question…" at bounding box center [199, 105] width 221 height 169
click at [297, 203] on button "Create" at bounding box center [291, 200] width 29 height 11
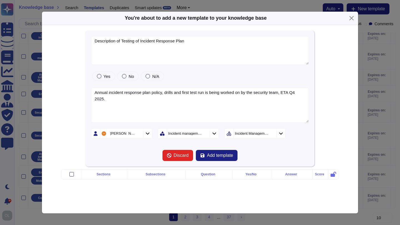
type textarea "Description of Testing of Incident Response Plan"
type textarea "Annual incident response plan policy, drills and first test run is being worked…"
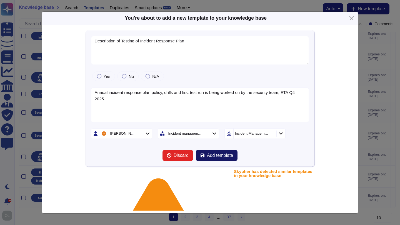
click at [217, 156] on span "Add template" at bounding box center [220, 155] width 26 height 4
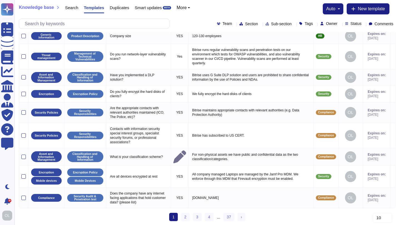
click at [369, 3] on div "Knowledge base Search Templates Duplicates Smart updates BETA More auto New tem…" at bounding box center [206, 16] width 385 height 32
click at [366, 8] on span "New template" at bounding box center [370, 9] width 27 height 4
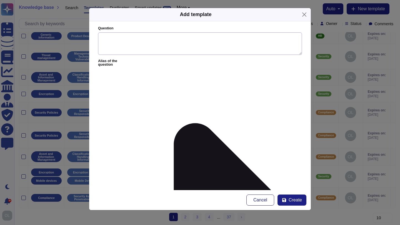
click at [110, 40] on textarea "Question" at bounding box center [200, 43] width 204 height 23
paste textarea ""Do you maintain a log management system for access to Stripe Data, where logs …"
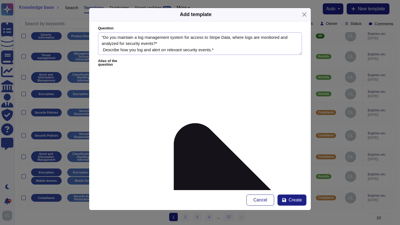
scroll to position [0, 0]
click at [104, 37] on textarea ""Do you maintain a log management system for access to Stripe Data, where logs …" at bounding box center [200, 43] width 204 height 23
click at [160, 44] on textarea "Do you maintain a log management system for access to Stripe Data, where logs a…" at bounding box center [200, 43] width 204 height 23
type textarea "Do you maintain a log management system for access to Stripe Data, where logs a…"
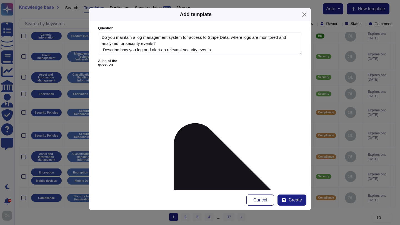
paste textarea "For any break-glass security escalation involving Customer data or systems (inc…"
drag, startPoint x: 278, startPoint y: 80, endPoint x: 246, endPoint y: 80, distance: 32.8
type textarea "For any break-glass security escalation involving Customer data or systems, a t…"
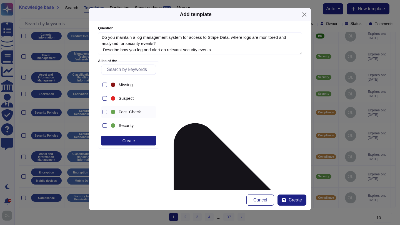
scroll to position [17, 0]
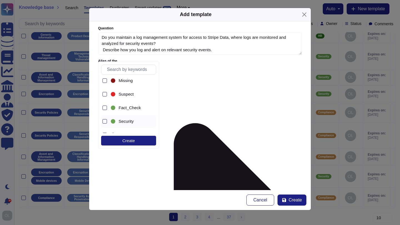
click at [115, 120] on div at bounding box center [113, 121] width 7 height 7
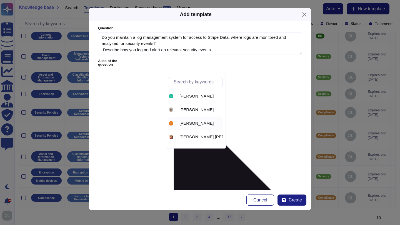
click at [190, 123] on span "[PERSON_NAME]" at bounding box center [196, 123] width 34 height 5
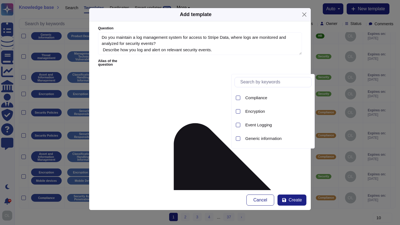
scroll to position [81, 0]
click at [238, 123] on div at bounding box center [238, 124] width 4 height 4
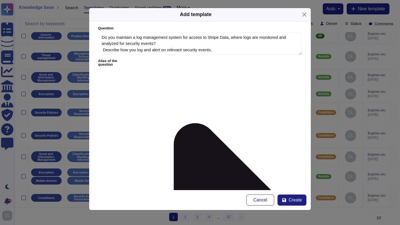
click at [123, 186] on span "Logging of Events" at bounding box center [128, 184] width 33 height 5
drag, startPoint x: 221, startPoint y: 39, endPoint x: 211, endPoint y: 39, distance: 10.0
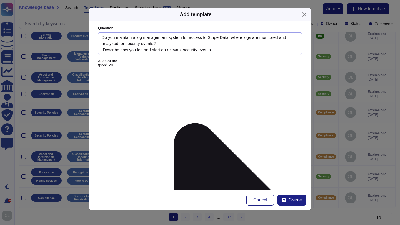
click at [211, 39] on textarea "Do you maintain a log management system for access to Stripe Data, where logs a…" at bounding box center [200, 43] width 204 height 23
type textarea "Do you maintain a log management system for access to Customer's Data, where lo…"
click at [294, 199] on span "Create" at bounding box center [294, 200] width 13 height 4
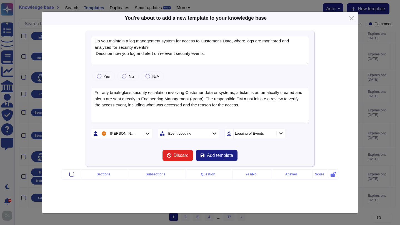
type textarea "Do you maintain a log management system for access to Customer's Data, where lo…"
type textarea "For any break-glass security escalation involving Customer data or systems, a t…"
click at [222, 158] on span "Add template" at bounding box center [220, 155] width 26 height 4
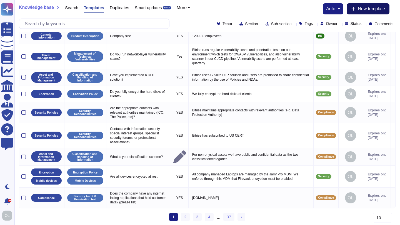
click at [372, 7] on span "New template" at bounding box center [370, 9] width 27 height 4
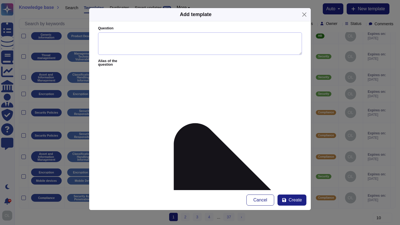
click at [122, 43] on textarea "Question" at bounding box center [200, 43] width 204 height 23
paste textarea "Please explain why you do not have a data protection officer.*"
type textarea "Please explain why you do not have a data protection officer."
paste textarea "Bitrise (based on its size) is not mandated to have a data protection officer."
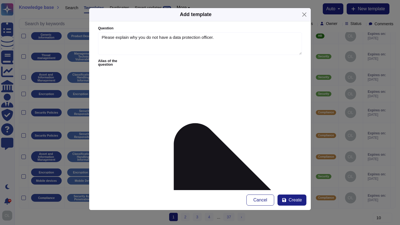
type textarea "Bitrise (based on its size) is not mandated to have a data protection officer."
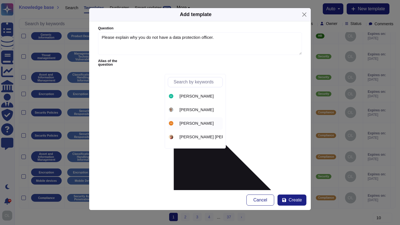
scroll to position [11, 0]
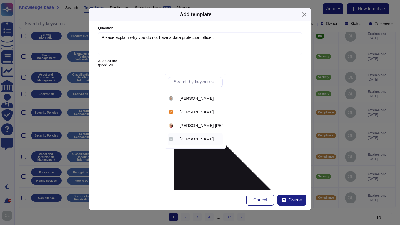
click at [184, 142] on span "[PERSON_NAME]" at bounding box center [196, 139] width 34 height 5
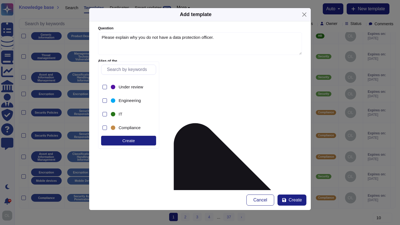
scroll to position [134, 0]
click at [107, 113] on div at bounding box center [104, 113] width 4 height 4
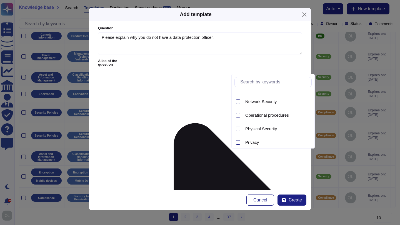
scroll to position [189, 0]
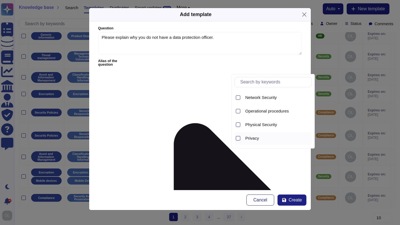
click at [248, 137] on span "Privacy" at bounding box center [252, 138] width 14 height 5
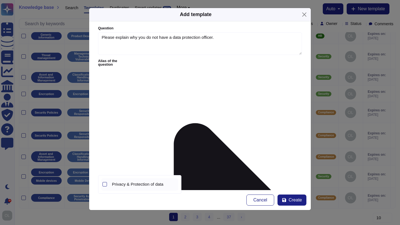
click at [130, 185] on span "Privacy & Protection of data" at bounding box center [137, 184] width 51 height 5
click at [250, 173] on form "Question Please explain why you do not have a data protection officer. Alias of…" at bounding box center [199, 105] width 221 height 169
click at [297, 202] on span "Create" at bounding box center [294, 200] width 13 height 4
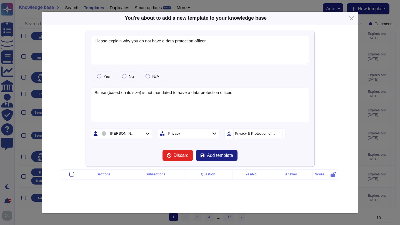
type textarea "Please explain why you do not have a data protection officer."
type textarea "Bitrise (based on its size) is not mandated to have a data protection officer."
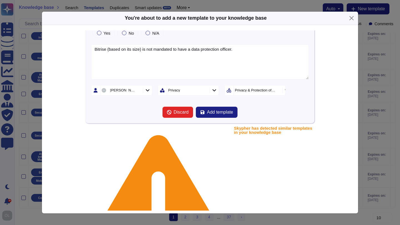
scroll to position [45, 0]
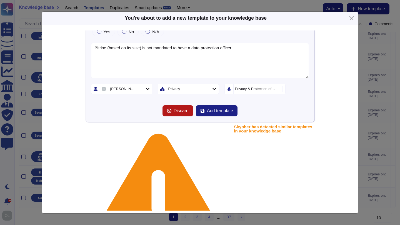
click at [176, 110] on span "Discard" at bounding box center [180, 111] width 15 height 4
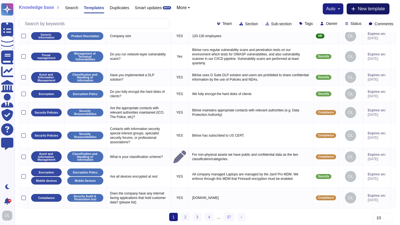
click at [369, 8] on span "New template" at bounding box center [370, 9] width 27 height 4
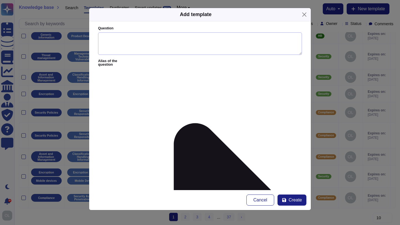
click at [106, 41] on textarea "Question" at bounding box center [200, 43] width 204 height 23
paste textarea ""Do you share Stripe data internationally (either within intra-group companies …"
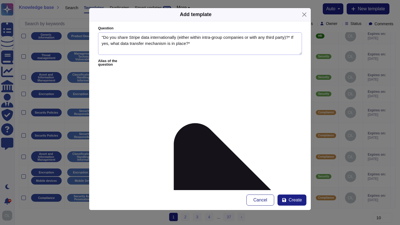
scroll to position [0, 0]
click at [103, 37] on textarea ""Do you share Stripe data internationally (either within intra-group companies …" at bounding box center [200, 43] width 204 height 23
type textarea "Do you share Stripe data internationally (either within intra-group companies o…"
paste textarea "Sole controller under GDPR for personal data."
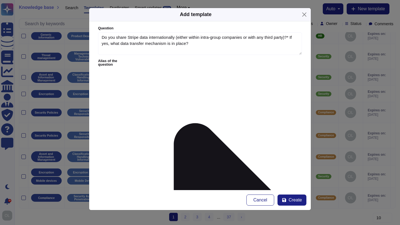
type textarea "Sole controller under GDPR for personal data."
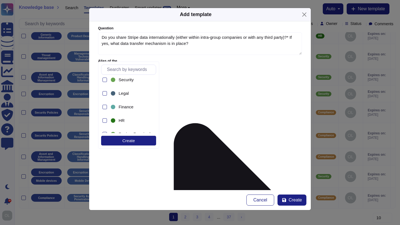
scroll to position [60, 0]
click at [107, 92] on div at bounding box center [104, 92] width 4 height 4
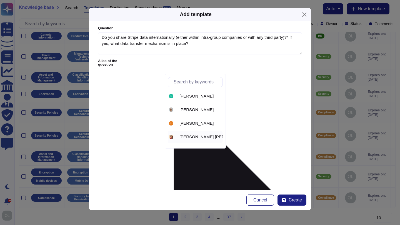
click at [189, 137] on span "[PERSON_NAME] [PERSON_NAME]" at bounding box center [214, 137] width 70 height 5
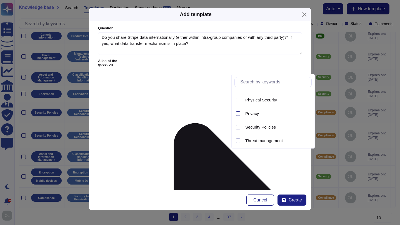
scroll to position [214, 0]
click at [251, 114] on span "Privacy" at bounding box center [252, 113] width 14 height 5
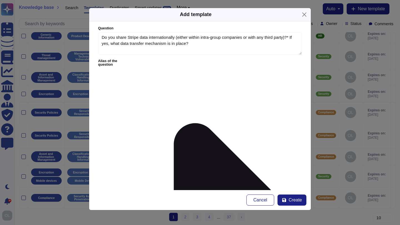
click at [106, 186] on div at bounding box center [104, 184] width 4 height 4
click at [296, 36] on textarea "Do you share Stripe data internationally (either within intra-group companies o…" at bounding box center [200, 43] width 204 height 23
type textarea "Do you share Stripe data internationally (either within intra-group companies o…"
click at [286, 198] on button "Create" at bounding box center [291, 200] width 29 height 11
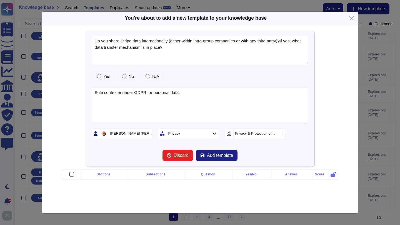
type textarea "Do you share Stripe data internationally (either within intra-group companies o…"
type textarea "Sole controller under GDPR for personal data."
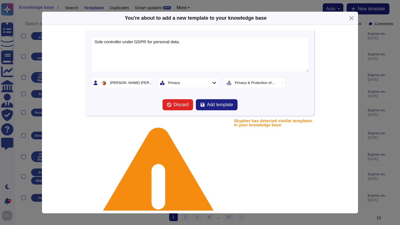
scroll to position [54, 0]
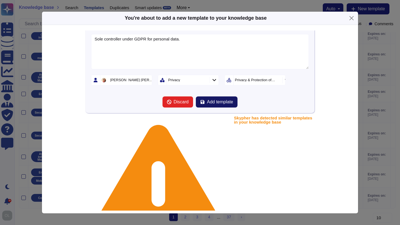
click at [217, 102] on span "Add template" at bounding box center [220, 102] width 26 height 4
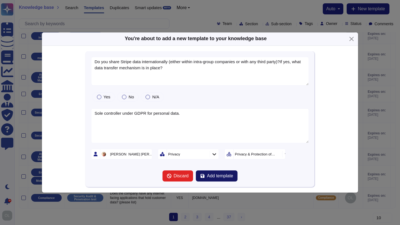
scroll to position [0, 0]
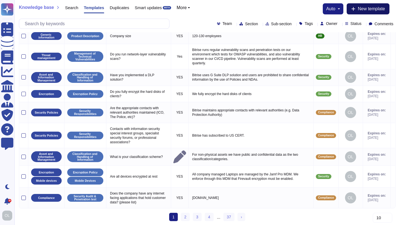
click at [374, 8] on span "New template" at bounding box center [370, 9] width 27 height 4
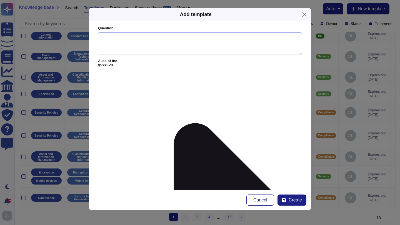
click at [122, 35] on textarea "Question" at bounding box center [200, 43] width 204 height 23
paste textarea "List any affiliates of vendor or third parties to whom you delegate the process…"
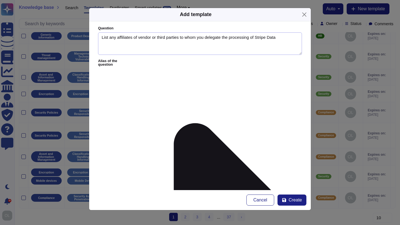
drag, startPoint x: 271, startPoint y: 38, endPoint x: 261, endPoint y: 38, distance: 10.3
click at [261, 38] on textarea "List any affiliates of vendor or third parties to whom you delegate the process…" at bounding box center [200, 43] width 204 height 23
type textarea "List any affiliates of vendor or third parties to whom you delegate the process…"
paste textarea "Stripe Data would only ever be processed by Bitrise"
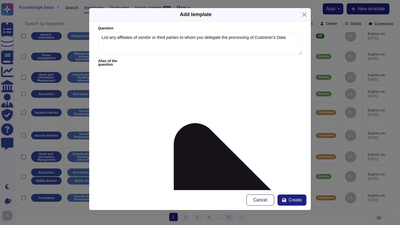
drag, startPoint x: 113, startPoint y: 80, endPoint x: 101, endPoint y: 79, distance: 11.4
type textarea "Customer's data would only ever be processed by Bitrise"
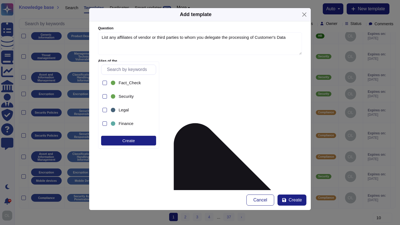
scroll to position [37, 0]
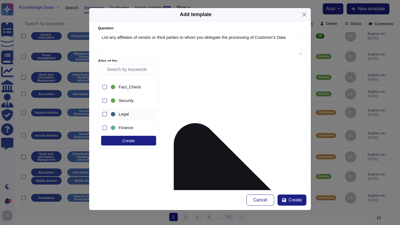
click at [106, 114] on div at bounding box center [104, 114] width 4 height 4
click at [207, 139] on form "Question List any affiliates of vendor or third parties to whom you delegate th…" at bounding box center [199, 105] width 221 height 169
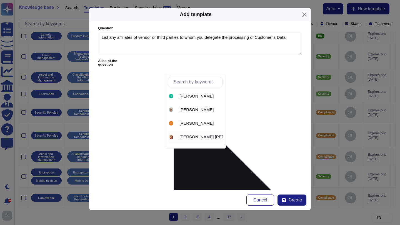
click at [193, 134] on div "[PERSON_NAME] [PERSON_NAME]" at bounding box center [195, 137] width 55 height 12
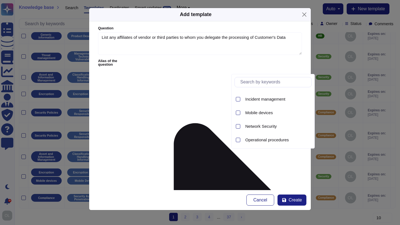
scroll to position [229, 0]
click at [244, 99] on div "Privacy" at bounding box center [277, 98] width 69 height 5
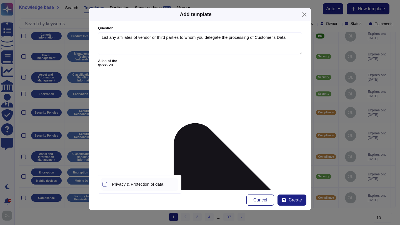
click at [117, 188] on div "Privacy & Protection of data" at bounding box center [144, 184] width 69 height 12
click at [295, 199] on span "Create" at bounding box center [294, 200] width 13 height 4
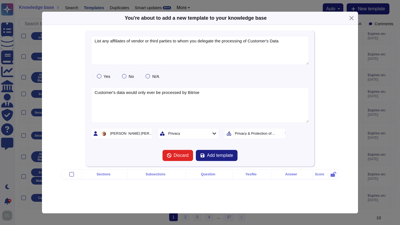
type textarea "List any affiliates of vendor or third parties to whom you delegate the process…"
type textarea "Customer's data would only ever be processed by Bitrise"
click at [222, 156] on span "Add template" at bounding box center [220, 155] width 26 height 4
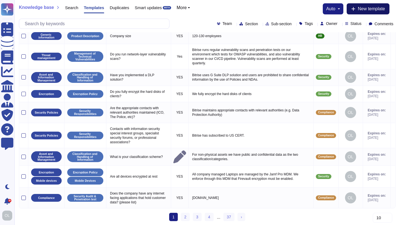
click at [360, 12] on button "New template" at bounding box center [367, 8] width 43 height 11
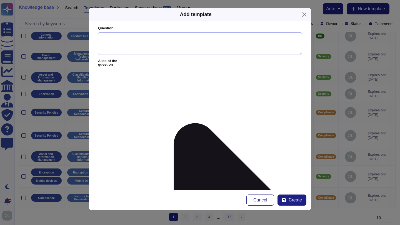
click at [111, 41] on textarea "Question" at bounding box center [200, 43] width 204 height 23
paste textarea "Please provide information about your retention and deletion policies and pract…"
type textarea "Please provide information about your retention and deletion policies and pract…"
paste textarea "Please see Bitrise Data Handling policy POL005"
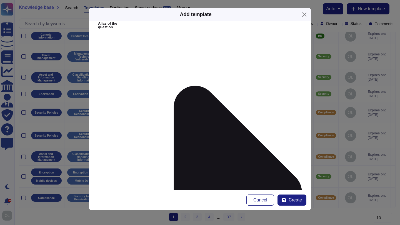
scroll to position [42, 0]
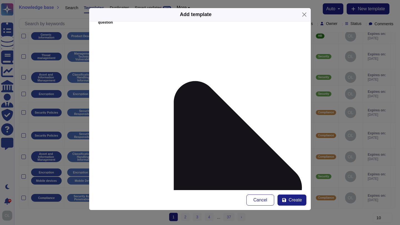
type textarea "Please see Bitrise Data Handling policy POL005"
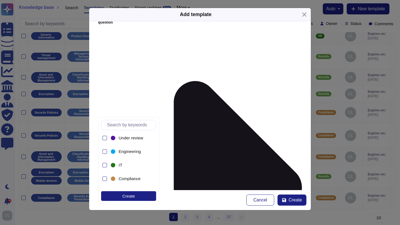
scroll to position [134, 0]
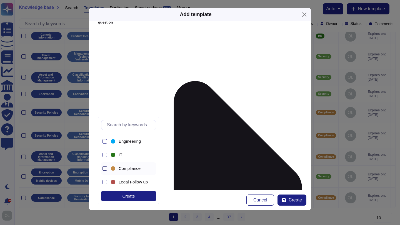
click at [106, 169] on div at bounding box center [104, 169] width 4 height 4
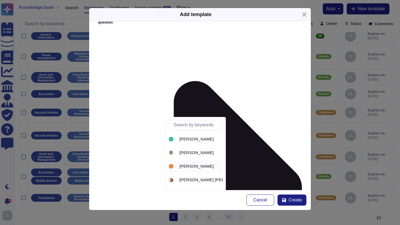
scroll to position [11, 0]
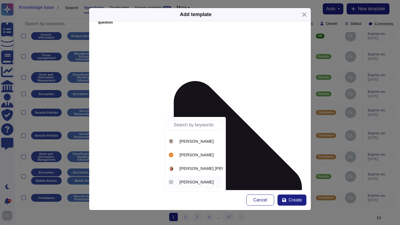
click at [185, 181] on span "[PERSON_NAME]" at bounding box center [196, 182] width 34 height 5
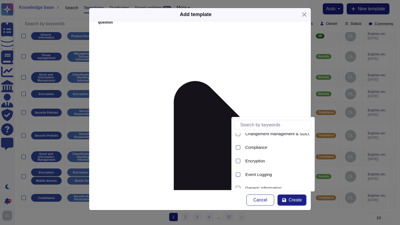
scroll to position [74, 0]
click at [255, 147] on span "Compliance" at bounding box center [256, 146] width 22 height 5
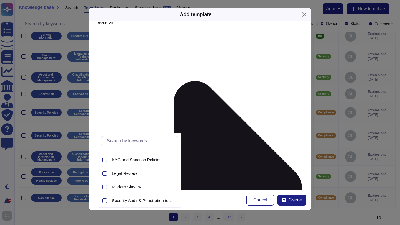
scroll to position [52, 0]
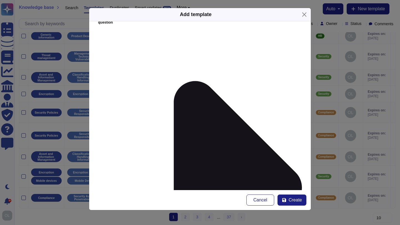
click at [296, 201] on span "Create" at bounding box center [294, 200] width 13 height 4
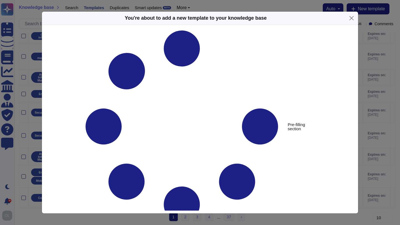
type textarea "Please provide information about your retention and deletion policies and pract…"
type textarea "Please see Bitrise Data Handling policy POL005"
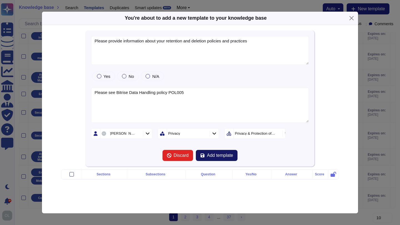
click at [227, 157] on span "Add template" at bounding box center [220, 155] width 26 height 4
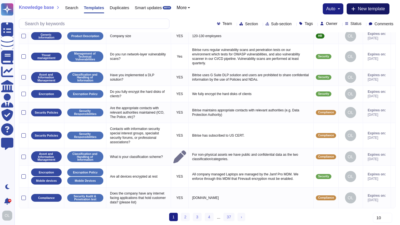
click at [374, 9] on span "New template" at bounding box center [370, 9] width 27 height 4
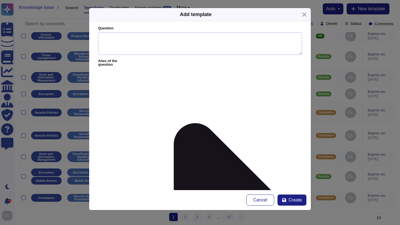
click at [102, 40] on textarea "Question" at bounding box center [200, 43] width 204 height 23
paste textarea "Please describe the technical and organizational measures (see Article 32 GDPR)…"
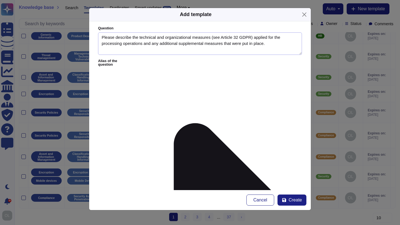
type textarea "Please describe the technical and organizational measures (see Article 32 GDPR)…"
paste textarea "Bitrise utilizes ongoing measures for compliance with applicable GDPR provision…"
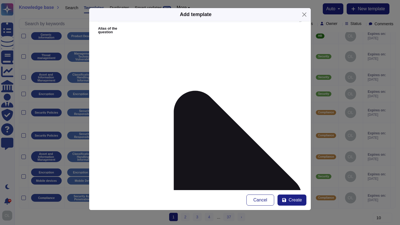
scroll to position [33, 0]
type textarea "Bitrise utilizes ongoing measures for compliance with applicable GDPR provision…"
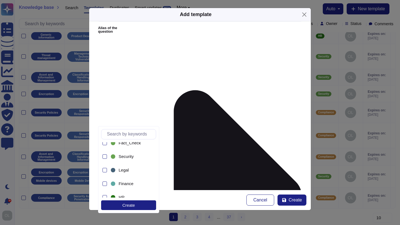
scroll to position [45, 0]
click at [106, 170] on div at bounding box center [104, 171] width 4 height 4
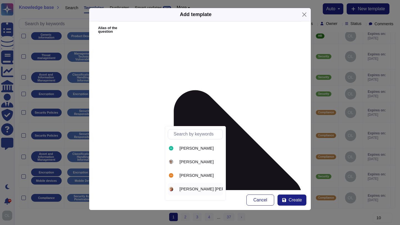
click at [190, 191] on span "[PERSON_NAME] [PERSON_NAME]" at bounding box center [214, 189] width 70 height 5
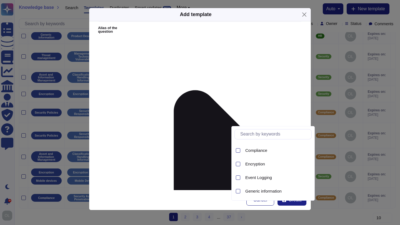
scroll to position [229, 0]
click at [247, 150] on span "Privacy" at bounding box center [252, 150] width 14 height 5
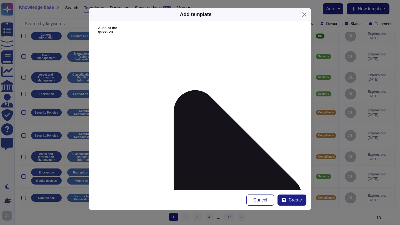
click at [139, 153] on span "Privacy & Protection of data" at bounding box center [137, 151] width 51 height 5
click at [239, 142] on form "Question Please describe the technical and organizational measures (see Article…" at bounding box center [199, 105] width 221 height 169
click at [296, 203] on button "Create" at bounding box center [291, 200] width 29 height 11
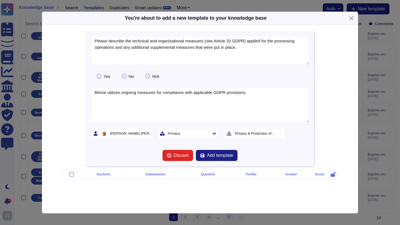
type textarea "Please describe the technical and organizational measures (see Article 32 GDPR)…"
type textarea "Bitrise utilizes ongoing measures for compliance with applicable GDPR provision…"
click at [216, 156] on span "Add template" at bounding box center [220, 155] width 26 height 4
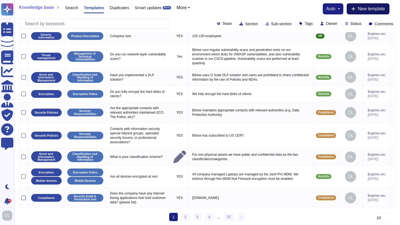
click at [357, 11] on span "New template" at bounding box center [370, 9] width 27 height 4
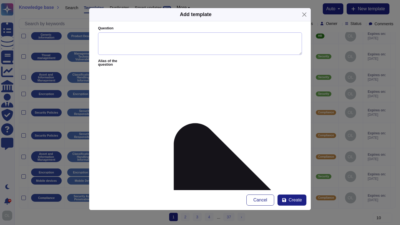
click at [109, 34] on textarea "Question" at bounding box center [200, 43] width 204 height 23
paste textarea ""Laws in many countries provide intelligence or law enforcement agencies with t…"
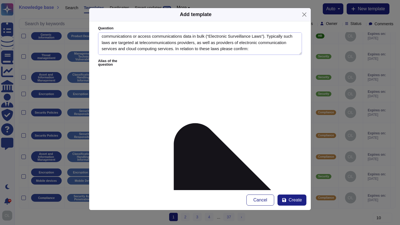
scroll to position [0, 0]
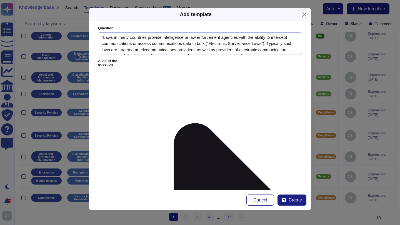
click at [103, 39] on textarea ""Laws in many countries provide intelligence or law enforcement agencies with t…" at bounding box center [200, 43] width 204 height 23
type textarea "Laws in many countries provide intelligence or law enforcement agencies with th…"
click at [97, 79] on form "Question Laws in many countries provide intelligence or law enforcement agencie…" at bounding box center [199, 105] width 221 height 169
paste textarea "While Bitrise, Inc. by the nature of its business as a SaaS company could fall …"
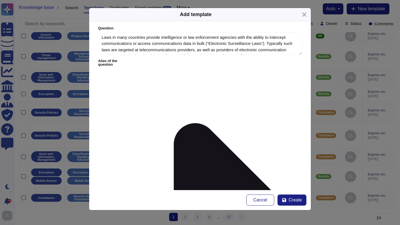
type textarea "While Bitrise, Inc. by the nature of its business as a SaaS company could fall …"
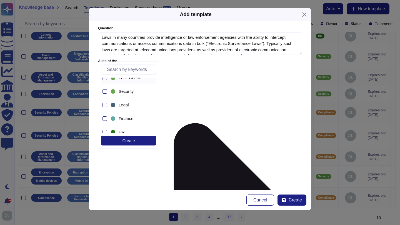
scroll to position [51, 0]
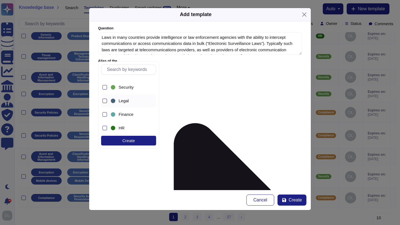
click at [107, 103] on div at bounding box center [104, 101] width 4 height 4
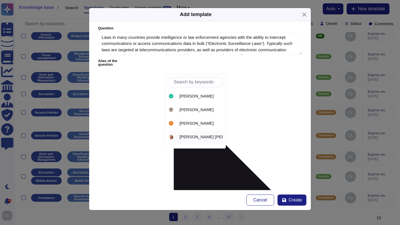
click at [201, 140] on div "[PERSON_NAME] [PERSON_NAME]" at bounding box center [195, 137] width 55 height 12
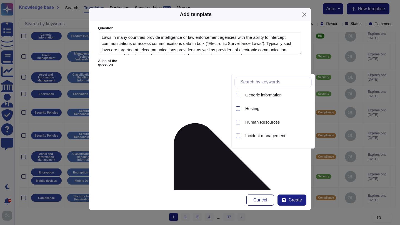
scroll to position [229, 0]
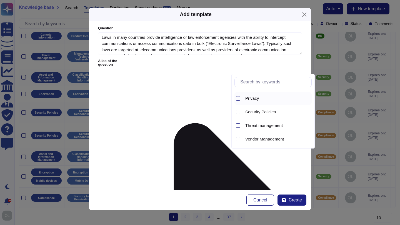
click at [247, 98] on span "Privacy" at bounding box center [252, 98] width 14 height 5
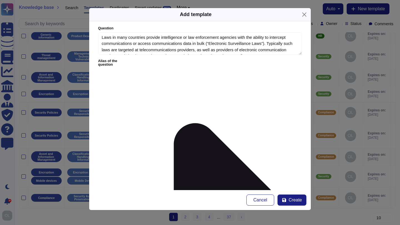
click at [127, 184] on span "Privacy & Protection of data" at bounding box center [137, 184] width 51 height 5
click at [296, 202] on span "Create" at bounding box center [294, 200] width 13 height 4
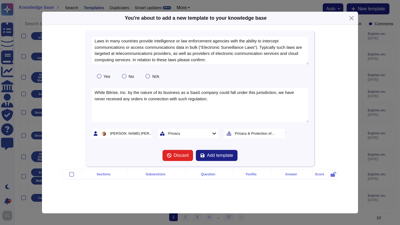
type textarea "Laws in many countries provide intelligence or law enforcement agencies with th…"
type textarea "While Bitrise, Inc. by the nature of its business as a SaaS company could fall …"
click at [218, 158] on button "Add template" at bounding box center [217, 155] width 42 height 11
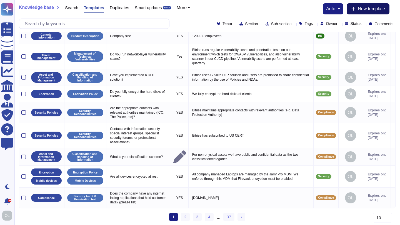
click at [372, 9] on span "New template" at bounding box center [370, 9] width 27 height 4
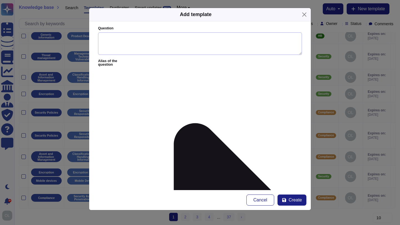
click at [150, 42] on textarea "Question" at bounding box center [200, 43] width 204 height 23
paste textarea """"Laws in many countries provide intelligence or law enforcement agencies with…"
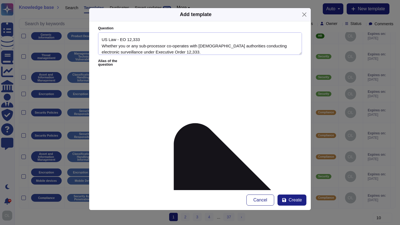
scroll to position [0, 0]
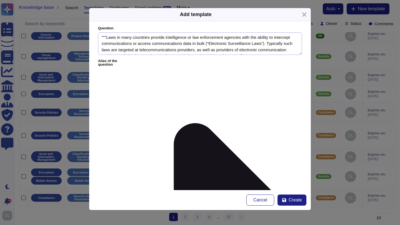
click at [107, 37] on textarea """"Laws in many countries provide intelligence or law enforcement agencies with…" at bounding box center [200, 43] width 204 height 23
type textarea "Laws in many countries provide intelligence or law enforcement agencies with th…"
paste textarea "Bitrise has never been requested to cooperate with authorities subject to Execu…"
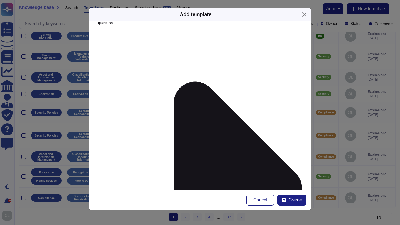
scroll to position [46, 0]
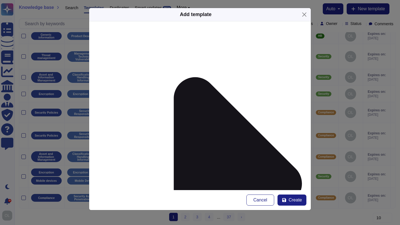
type textarea "Bitrise has never been requested to cooperate with authorities subject to Execu…"
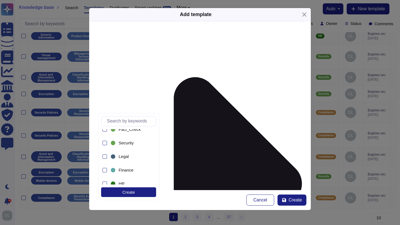
scroll to position [47, 0]
click at [106, 157] on div at bounding box center [104, 156] width 4 height 4
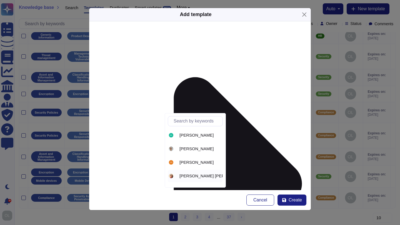
click at [190, 176] on span "[PERSON_NAME] [PERSON_NAME]" at bounding box center [214, 176] width 70 height 5
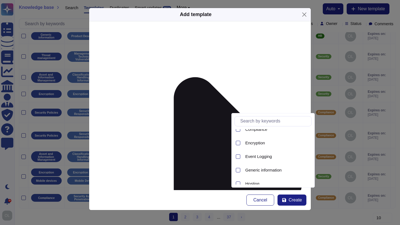
scroll to position [229, 0]
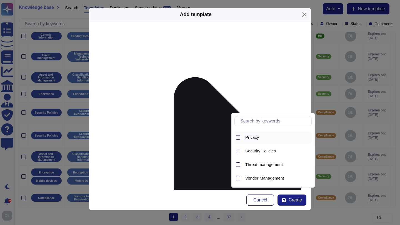
click at [245, 136] on span "Privacy" at bounding box center [252, 137] width 14 height 5
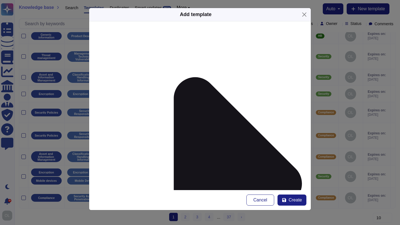
click at [132, 140] on span "Privacy & Protection of data" at bounding box center [137, 138] width 51 height 5
click at [296, 202] on span "Create" at bounding box center [294, 200] width 13 height 4
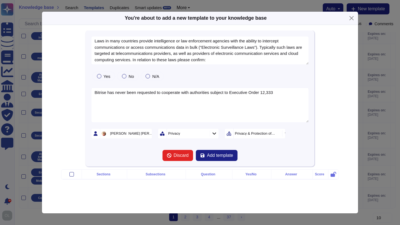
type textarea "Laws in many countries provide intelligence or law enforcement agencies with th…"
type textarea "Bitrise has never been requested to cooperate with authorities subject to Execu…"
click at [216, 157] on span "Add template" at bounding box center [220, 155] width 26 height 4
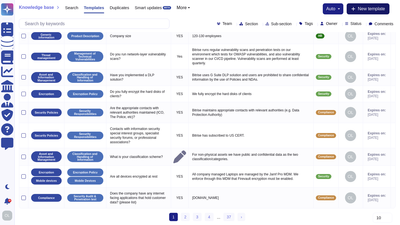
click at [372, 11] on span "New template" at bounding box center [370, 9] width 27 height 4
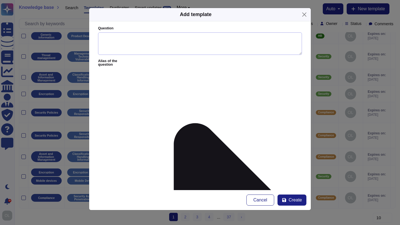
click at [171, 41] on textarea "Question" at bounding box center [200, 43] width 204 height 23
paste textarea """"Laws in many countries provide intelligence or law enforcement agencies with…"
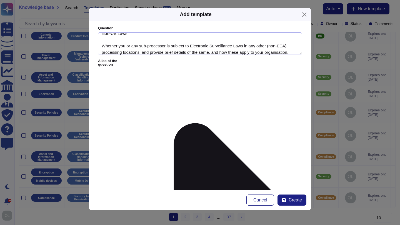
scroll to position [0, 0]
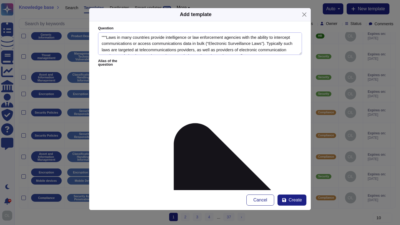
click at [107, 38] on textarea """"Laws in many countries provide intelligence or law enforcement agencies with…" at bounding box center [200, 43] width 204 height 23
type textarea "Laws in many countries provide intelligence or law enforcement agencies with th…"
paste textarea "Not to our knowledge"
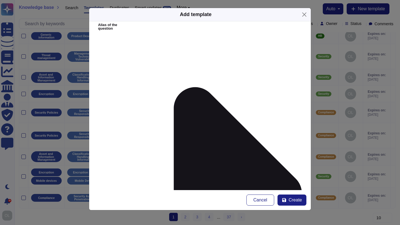
scroll to position [64, 0]
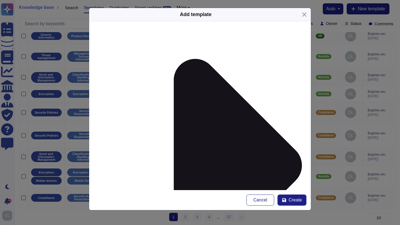
type textarea "Not to our knowledge"
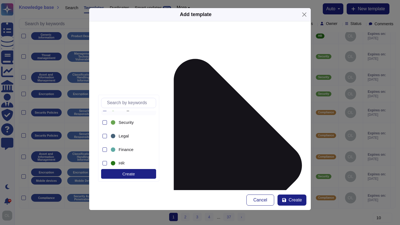
scroll to position [56, 0]
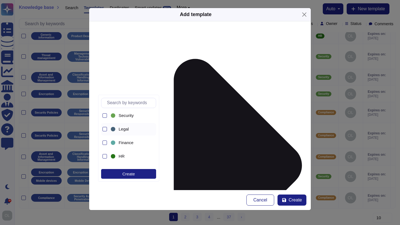
click at [121, 127] on span "Legal" at bounding box center [124, 129] width 10 height 5
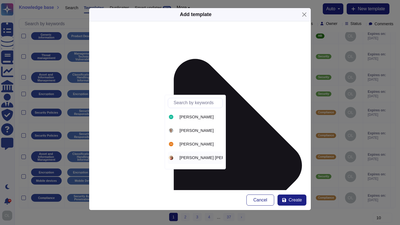
click at [186, 155] on span "[PERSON_NAME] [PERSON_NAME]" at bounding box center [214, 157] width 70 height 5
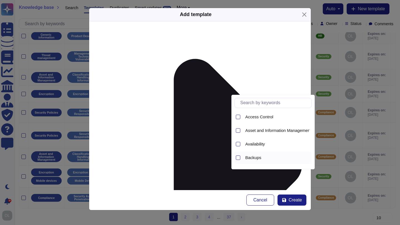
scroll to position [229, 0]
click at [249, 119] on span "Privacy" at bounding box center [252, 119] width 14 height 5
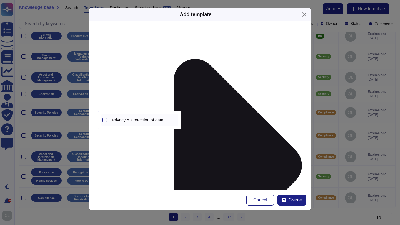
click at [133, 123] on span "Privacy & Protection of data" at bounding box center [137, 120] width 51 height 5
click at [299, 202] on span "Create" at bounding box center [294, 200] width 13 height 4
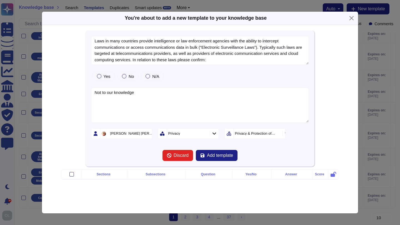
type textarea "Laws in many countries provide intelligence or law enforcement agencies with th…"
type textarea "Not to our knowledge"
click at [218, 154] on span "Add template" at bounding box center [220, 155] width 26 height 4
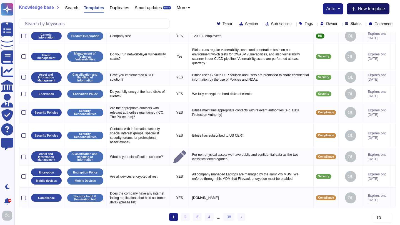
click at [363, 8] on span "New template" at bounding box center [370, 9] width 27 height 4
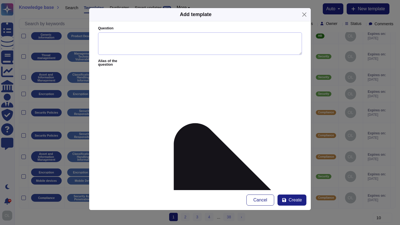
click at [129, 41] on textarea "Question" at bounding box center [200, 43] width 204 height 23
paste textarea "Confirm whether, during the term of our contract, any such requests have been m…"
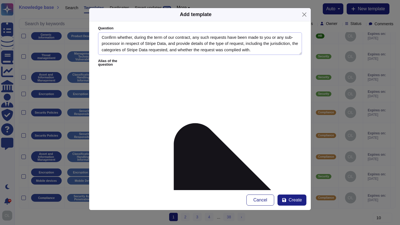
type textarea "Confirm whether, during the term of our contract, any such requests have been m…"
paste textarea "No such requests have been made."
type textarea "No such requests have been made."
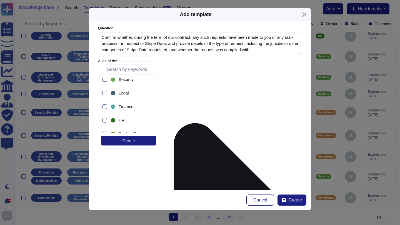
scroll to position [57, 0]
click at [106, 96] on div at bounding box center [104, 95] width 4 height 4
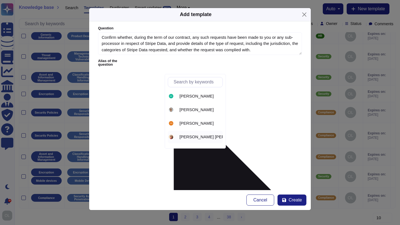
click at [191, 137] on span "[PERSON_NAME] [PERSON_NAME]" at bounding box center [214, 137] width 70 height 5
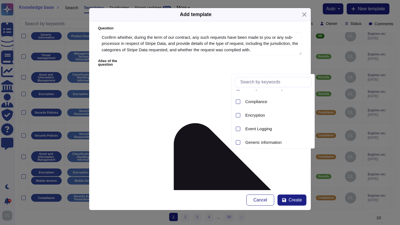
scroll to position [229, 0]
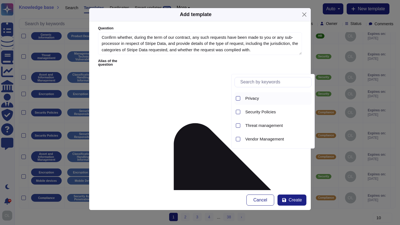
click at [255, 99] on span "Privacy" at bounding box center [252, 98] width 14 height 5
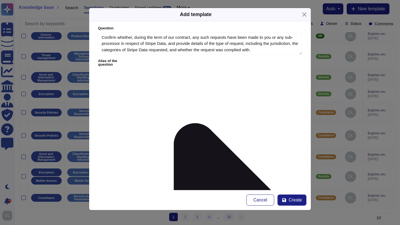
click at [134, 187] on span "Privacy & Protection of data" at bounding box center [137, 184] width 51 height 5
click at [290, 198] on span "Create" at bounding box center [294, 200] width 13 height 4
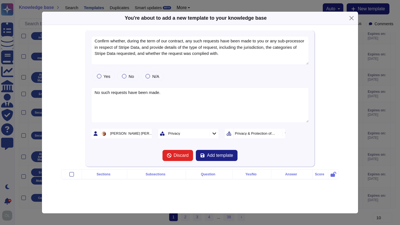
type textarea "Confirm whether, during the term of our contract, any such requests have been m…"
type textarea "No such requests have been made."
click at [216, 157] on span "Add template" at bounding box center [220, 155] width 26 height 4
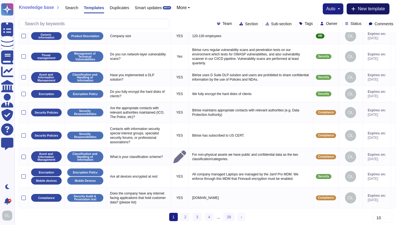
click at [369, 7] on span "New template" at bounding box center [370, 9] width 27 height 4
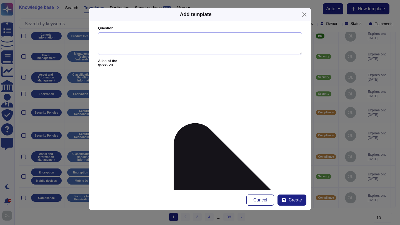
click at [123, 42] on textarea "Question" at bounding box center [200, 43] width 204 height 23
paste textarea ""Provide details of the total number and types of requests (whether for Stripe …"
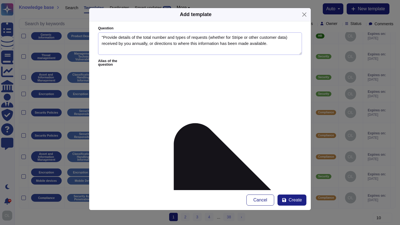
click at [103, 37] on textarea ""Provide details of the total number and types of requests (whether for Stripe …" at bounding box center [200, 43] width 204 height 23
type textarea "Provide details of the total number and types of requests (whether for Stripe o…"
paste textarea "No such requests have been made."
type textarea "No such requests have been made."
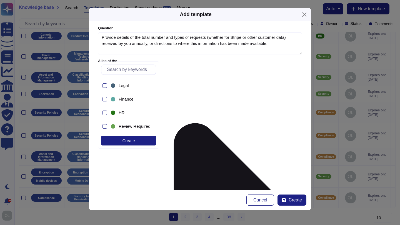
scroll to position [66, 0]
click at [107, 84] on div at bounding box center [104, 85] width 4 height 4
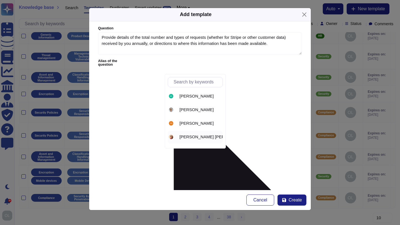
click at [195, 135] on span "[PERSON_NAME] [PERSON_NAME]" at bounding box center [214, 137] width 70 height 5
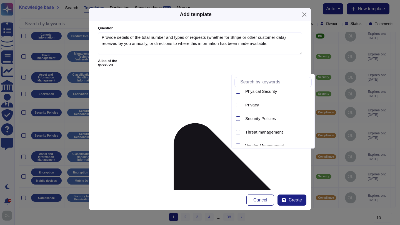
scroll to position [229, 0]
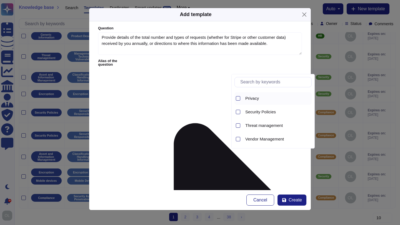
click at [250, 99] on span "Privacy" at bounding box center [252, 98] width 14 height 5
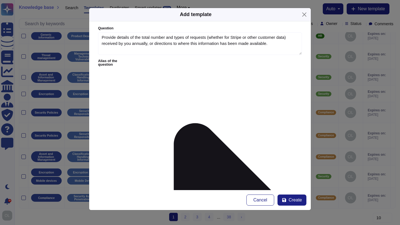
click at [135, 184] on span "Privacy & Protection of data" at bounding box center [137, 184] width 51 height 5
click at [295, 200] on span "Create" at bounding box center [294, 200] width 13 height 4
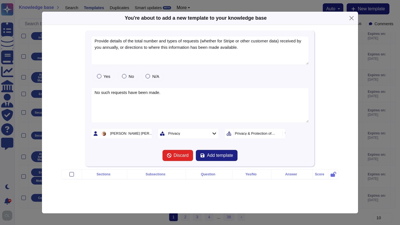
type textarea "Provide details of the total number and types of requests (whether for Stripe o…"
type textarea "No such requests have been made."
click at [213, 155] on span "Add template" at bounding box center [220, 155] width 26 height 4
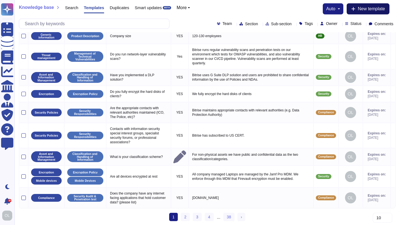
click at [366, 10] on span "New template" at bounding box center [370, 9] width 27 height 4
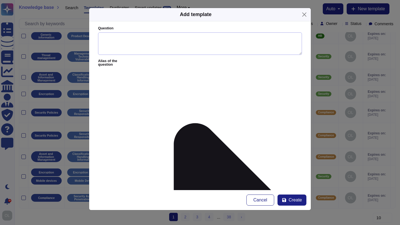
click at [113, 42] on textarea "Question" at bounding box center [200, 43] width 204 height 23
paste textarea "Whether Stripe Data is encrypted in transit and at rest, and the standard of en…"
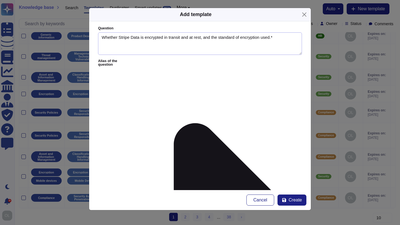
drag, startPoint x: 130, startPoint y: 39, endPoint x: 120, endPoint y: 39, distance: 9.7
click at [120, 39] on textarea "Whether Stripe Data is encrypted in transit and at rest, and the standard of en…" at bounding box center [200, 43] width 204 height 23
click at [143, 39] on textarea "Whether customer's Data is encrypted in transit and at rest, and the standard o…" at bounding box center [200, 43] width 204 height 23
click at [288, 37] on textarea "Whether customer's data is encrypted in transit and at rest, and the standard o…" at bounding box center [200, 43] width 204 height 23
type textarea "Whether customer's data is encrypted in transit and at rest, and the standard o…"
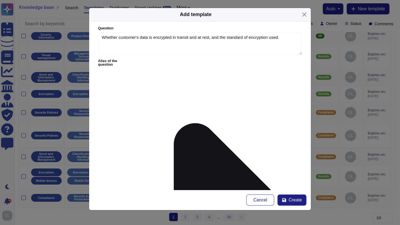
paste textarea "Yes, all data is encrypted in transit and at rest. AES-GCM 256"
type textarea "Yes, all data is encrypted in transit and at rest. AES-GCM 256"
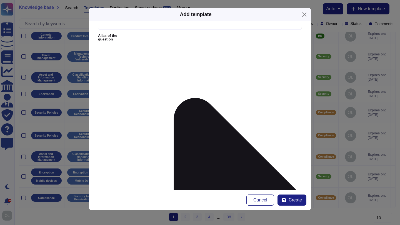
scroll to position [34, 0]
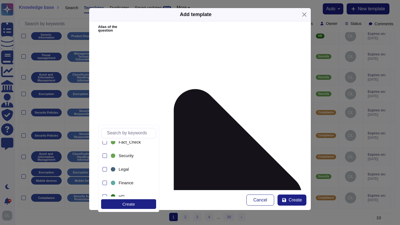
scroll to position [46, 0]
click at [104, 156] on div at bounding box center [104, 155] width 4 height 4
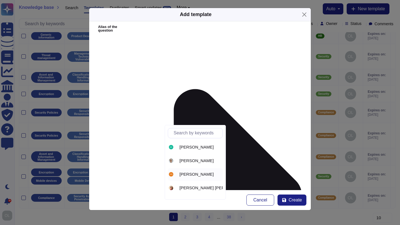
click at [194, 176] on span "[PERSON_NAME]" at bounding box center [196, 174] width 34 height 5
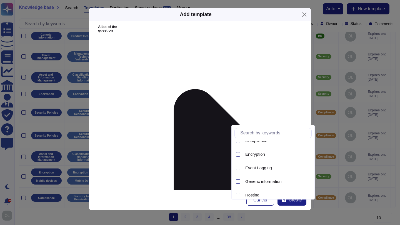
scroll to position [91, 0]
click at [249, 152] on span "Encryption" at bounding box center [255, 151] width 20 height 5
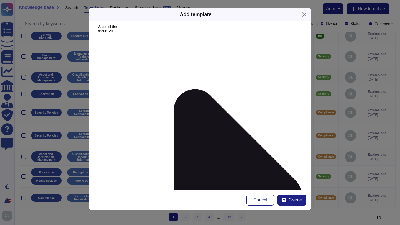
click at [137, 153] on div "Encryption Policy" at bounding box center [144, 150] width 69 height 12
click at [297, 201] on span "Create" at bounding box center [294, 200] width 13 height 4
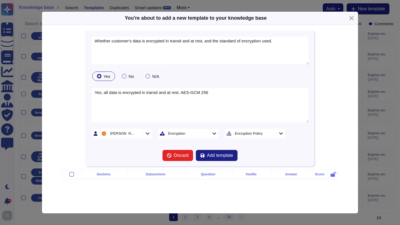
type textarea "Whether customer's data is encrypted in transit and at rest, and the standard o…"
type textarea "Yes, all data is encrypted in transit and at rest. AES-GCM 256"
click at [226, 156] on span "Add template" at bounding box center [220, 155] width 26 height 4
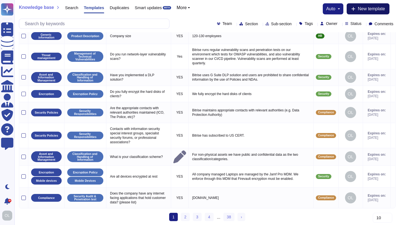
click at [362, 9] on span "New template" at bounding box center [370, 9] width 27 height 4
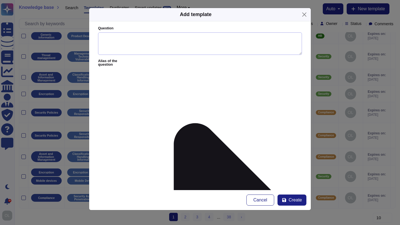
click at [114, 41] on textarea "Question" at bounding box center [200, 43] width 204 height 23
paste textarea ""Details of other technical safeguards that are in place to reduce the risk of …"
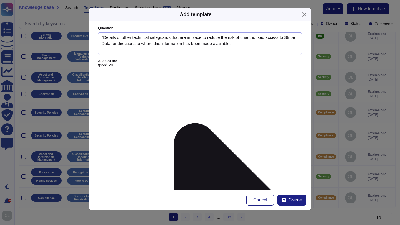
click at [103, 36] on textarea ""Details of other technical safeguards that are in place to reduce the risk of …" at bounding box center [200, 43] width 204 height 23
drag, startPoint x: 112, startPoint y: 44, endPoint x: 102, endPoint y: 44, distance: 10.8
click at [102, 44] on textarea "Details of other technical safeguards that are in place to reduce the risk of u…" at bounding box center [200, 43] width 204 height 23
type textarea "Details of other technical safeguards that are in place to reduce the risk of u…"
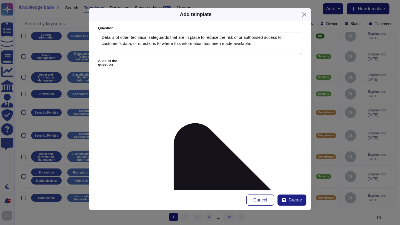
paste textarea "Bitrise employs a comprehensive approach to ensure data security, which include…"
type textarea "Bitrise employs a comprehensive approach to ensure data security, which include…"
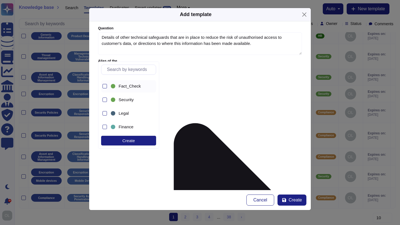
scroll to position [39, 0]
click at [105, 99] on div at bounding box center [104, 99] width 4 height 4
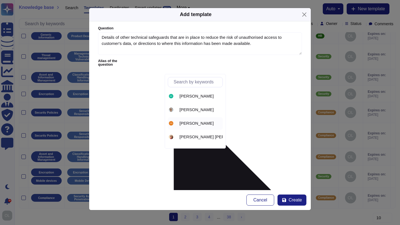
click at [193, 124] on span "[PERSON_NAME]" at bounding box center [196, 123] width 34 height 5
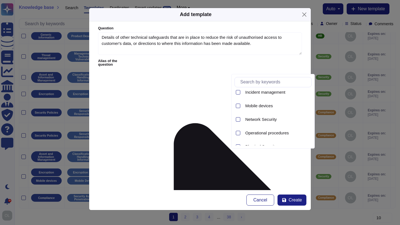
scroll to position [168, 0]
click at [255, 120] on span "Network Security" at bounding box center [260, 118] width 31 height 5
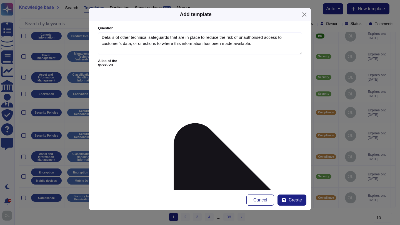
click at [130, 184] on span "Network Security" at bounding box center [127, 184] width 31 height 5
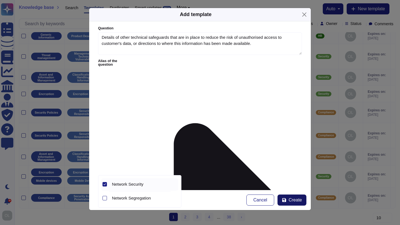
click at [294, 201] on span "Create" at bounding box center [294, 200] width 13 height 4
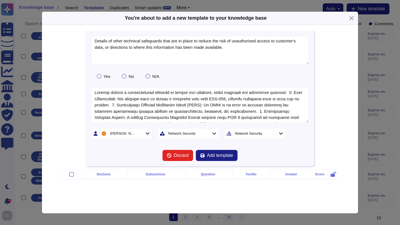
type textarea "Details of other technical safeguards that are in place to reduce the risk of u…"
type textarea "Bitrise employs a comprehensive approach to ensure data security, which include…"
click at [223, 155] on span "Add template" at bounding box center [220, 155] width 26 height 4
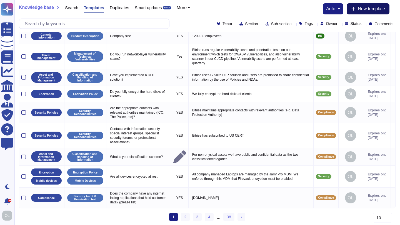
click at [357, 9] on span "New template" at bounding box center [370, 9] width 27 height 4
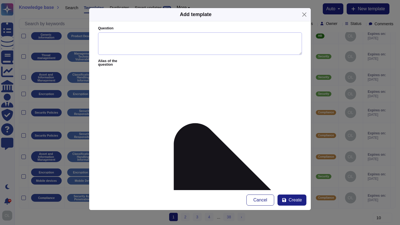
click at [116, 38] on textarea "Question" at bounding box center [200, 43] width 204 height 23
paste textarea ""Contractual safeguards can strengthen the level of protection offered by the S…"
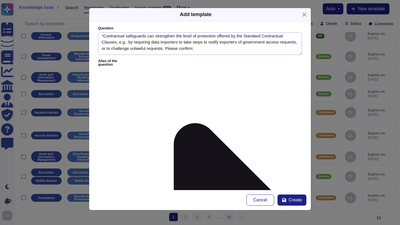
scroll to position [0, 0]
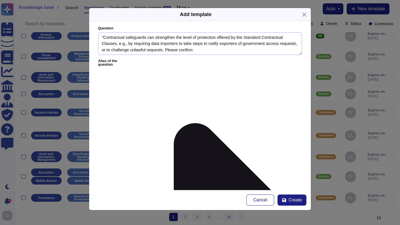
click at [103, 38] on textarea ""Contractual safeguards can strengthen the level of protection offered by the S…" at bounding box center [200, 43] width 204 height 23
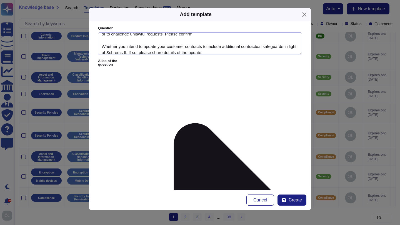
scroll to position [19, 0]
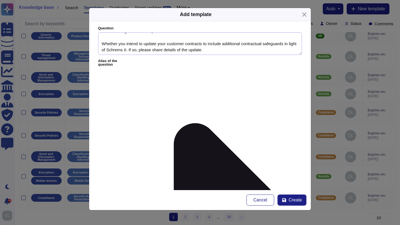
type textarea "Contractual safeguards can strengthen the level of protection offered by the St…"
paste textarea "As the Schrems II decision was issued in [DATE], we have already adopted any ne…"
type textarea "As the Schrems II decision was issued in [DATE], we have already adopted any ne…"
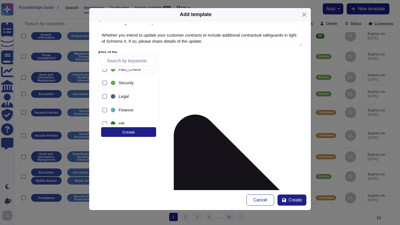
scroll to position [47, 0]
click at [105, 97] on div at bounding box center [104, 96] width 4 height 4
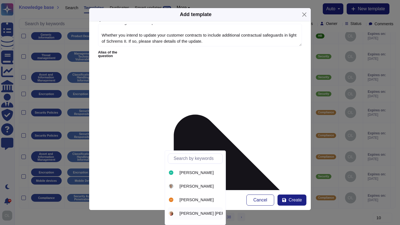
click at [189, 214] on span "[PERSON_NAME] [PERSON_NAME]" at bounding box center [214, 213] width 70 height 5
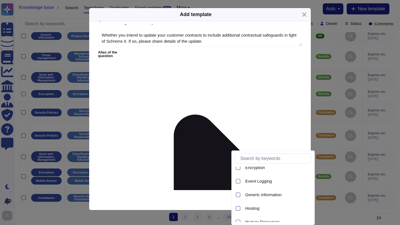
scroll to position [104, 0]
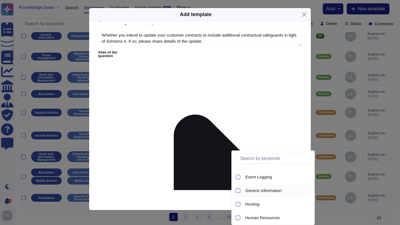
click at [249, 191] on span "Generic information" at bounding box center [263, 190] width 36 height 5
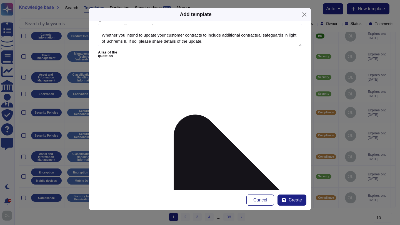
click at [296, 201] on span "Create" at bounding box center [294, 200] width 13 height 4
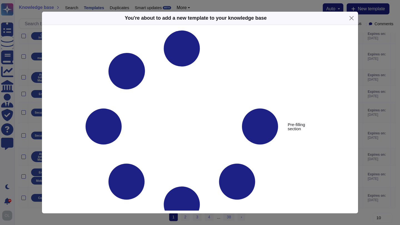
type textarea "Contractual safeguards can strengthen the level of protection offered by the St…"
type textarea "As the Schrems II decision was issued in [DATE], we have already adopted any ne…"
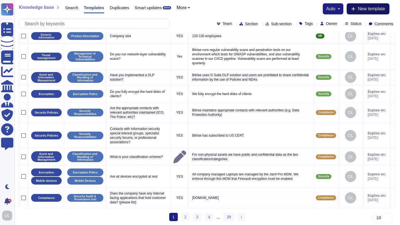
click at [369, 11] on button "New template" at bounding box center [367, 8] width 43 height 11
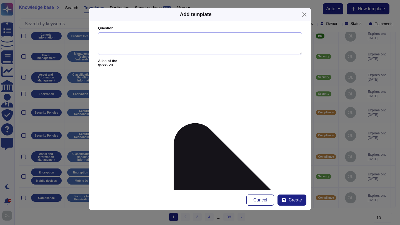
click at [117, 40] on textarea "Question" at bounding box center [200, 43] width 204 height 23
paste textarea ""Contractual safeguards can strengthen the level of protection offered by the S…"
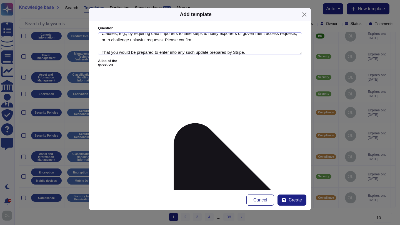
drag, startPoint x: 247, startPoint y: 51, endPoint x: 237, endPoint y: 52, distance: 10.6
click at [237, 52] on textarea ""Contractual safeguards can strengthen the level of protection offered by the S…" at bounding box center [200, 43] width 204 height 23
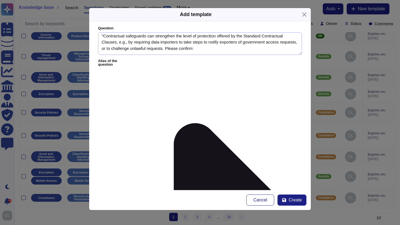
scroll to position [0, 0]
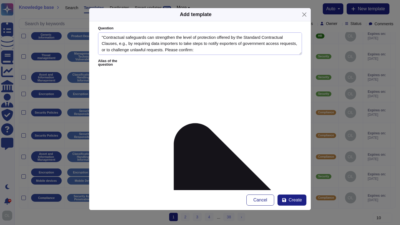
click at [104, 37] on textarea ""Contractual safeguards can strengthen the level of protection offered by the S…" at bounding box center [200, 43] width 204 height 23
type textarea "Contractual safeguards can strengthen the level of protection offered by the St…"
paste textarea "We are prepared to enter into any reasonable and equitable contractual provisio…"
type textarea "We are prepared to enter into any reasonable and equitable contractual provisio…"
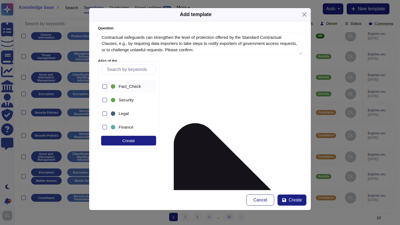
scroll to position [39, 0]
click at [105, 112] on div at bounding box center [104, 113] width 4 height 4
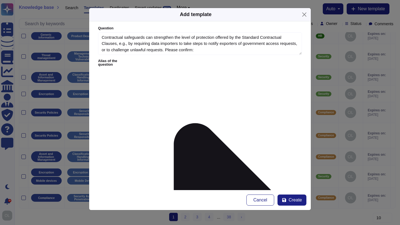
click at [212, 137] on form "Question Contractual safeguards can strengthen the level of protection offered …" at bounding box center [199, 105] width 221 height 169
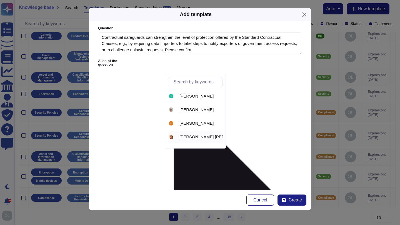
click at [195, 138] on span "[PERSON_NAME] [PERSON_NAME]" at bounding box center [214, 137] width 70 height 5
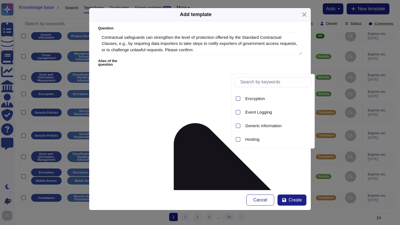
scroll to position [95, 0]
click at [257, 124] on span "Generic information" at bounding box center [263, 123] width 36 height 5
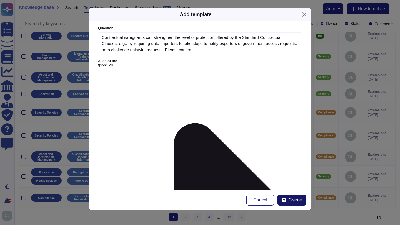
click at [295, 202] on span "Create" at bounding box center [294, 200] width 13 height 4
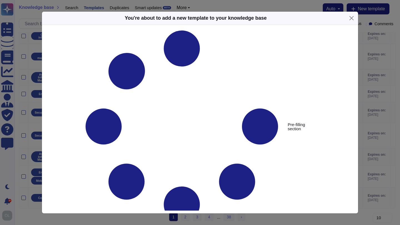
type textarea "Contractual safeguards can strengthen the level of protection offered by the St…"
type textarea "We are prepared to enter into any reasonable and equitable contractual provisio…"
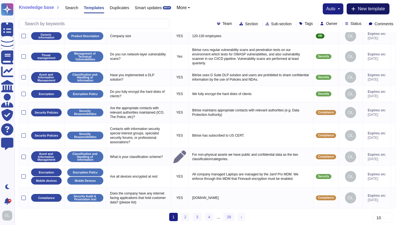
click at [362, 9] on span "New template" at bounding box center [370, 9] width 27 height 4
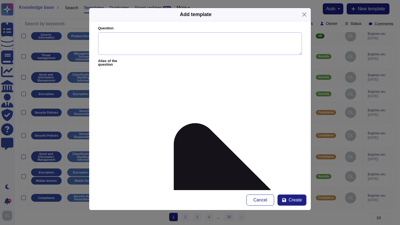
click at [108, 42] on textarea "Question" at bounding box center [200, 43] width 204 height 23
paste textarea ""Contractual safeguards can strengthen the level of protection offered by the S…"
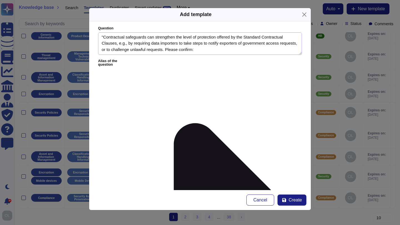
scroll to position [0, 0]
click at [103, 37] on textarea ""Contractual safeguards can strengthen the level of protection offered by the S…" at bounding box center [200, 43] width 204 height 23
type textarea "Contractual safeguards can strengthen the level of protection offered by the St…"
paste textarea "We have a Privacy Policy providing the rights of data subject. It is available …"
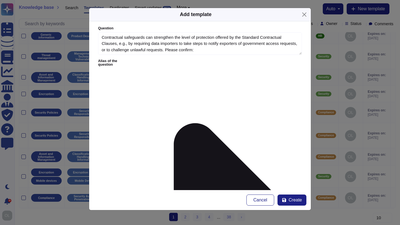
drag, startPoint x: 268, startPoint y: 81, endPoint x: 218, endPoint y: 80, distance: 49.7
type textarea "We have a Privacy Policy providing the rights of data subject."
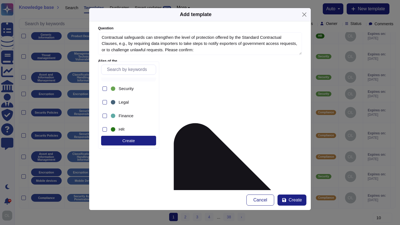
scroll to position [51, 0]
click at [123, 100] on span "Legal" at bounding box center [124, 100] width 10 height 5
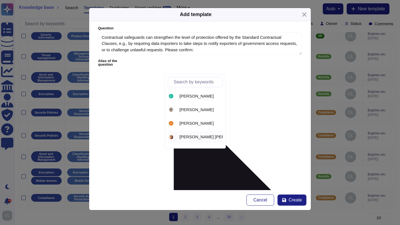
click at [200, 135] on span "[PERSON_NAME] [PERSON_NAME]" at bounding box center [214, 137] width 70 height 5
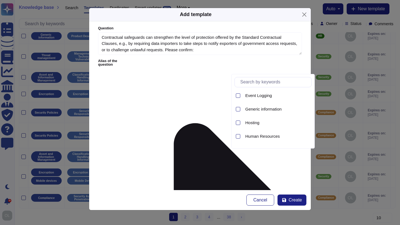
scroll to position [229, 0]
click at [252, 99] on span "Privacy" at bounding box center [252, 98] width 14 height 5
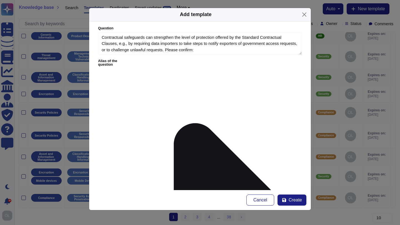
click at [136, 186] on span "Privacy & Protection of data" at bounding box center [137, 184] width 51 height 5
click at [294, 200] on span "Create" at bounding box center [294, 200] width 13 height 4
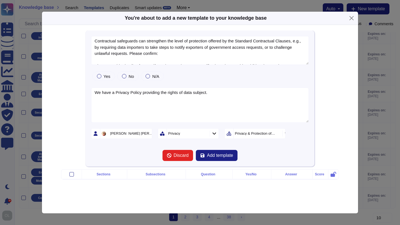
type textarea "Contractual safeguards can strengthen the level of protection offered by the St…"
type textarea "We have a Privacy Policy providing the rights of data subject."
click at [216, 157] on span "Add template" at bounding box center [220, 155] width 26 height 4
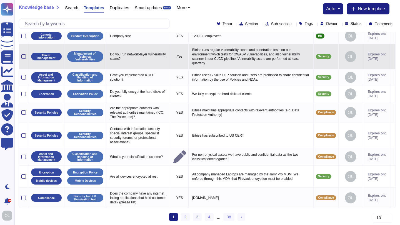
scroll to position [0, 0]
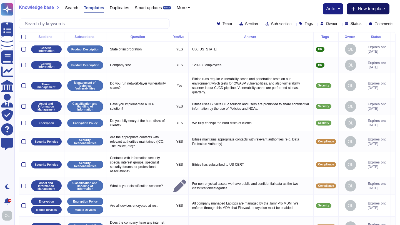
click at [374, 9] on span "New template" at bounding box center [370, 9] width 27 height 4
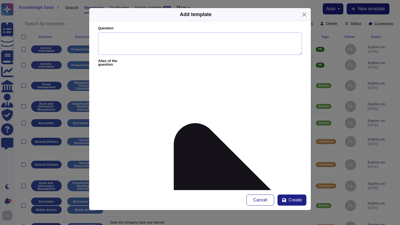
click at [100, 40] on textarea "Question" at bounding box center [200, 43] width 204 height 23
paste textarea "Describe instances when Stripe Data will leave your production systems.*"
drag, startPoint x: 162, startPoint y: 38, endPoint x: 152, endPoint y: 38, distance: 10.0
click at [151, 38] on textarea "Describe instances when Stripe Data will leave your production systems.*" at bounding box center [200, 43] width 204 height 23
drag, startPoint x: 193, startPoint y: 39, endPoint x: 181, endPoint y: 39, distance: 11.9
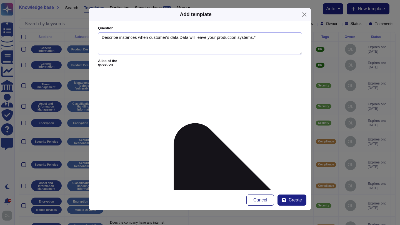
click at [181, 39] on textarea "Describe instances when customer's data Data will leave your production systems…" at bounding box center [200, 43] width 204 height 23
click at [254, 39] on textarea "Describe instances when customer's data will leave your production systems.*" at bounding box center [200, 43] width 204 height 23
type textarea "Describe instances when customer's data will leave your production systems."
paste textarea ""Bitrise does not use any sub-processors in the production flow for the in-scop…"
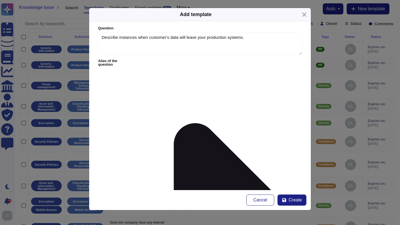
click at [205, 135] on form "Question Describe instances when customer's data will leave your production sys…" at bounding box center [199, 105] width 221 height 169
drag, startPoint x: 150, startPoint y: 79, endPoint x: 140, endPoint y: 79, distance: 10.3
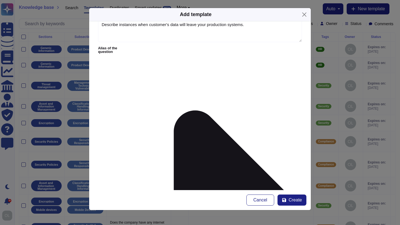
scroll to position [17, 0]
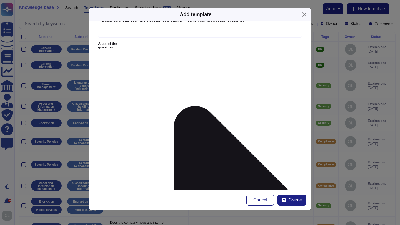
type textarea "Bitrise does not use any sub-processors in the production flow for the in-scope…"
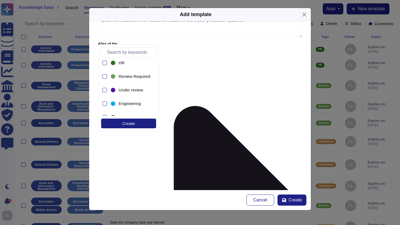
scroll to position [100, 0]
click at [116, 104] on div "Engineering" at bounding box center [133, 102] width 34 height 5
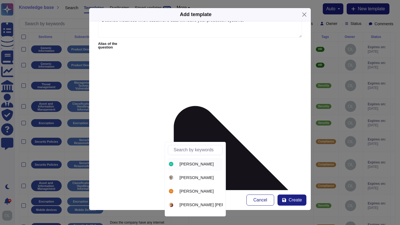
click at [189, 164] on span "[PERSON_NAME]" at bounding box center [196, 164] width 34 height 5
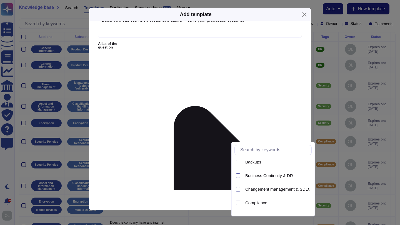
scroll to position [44, 0]
click at [253, 160] on span "Backups" at bounding box center [253, 161] width 16 height 5
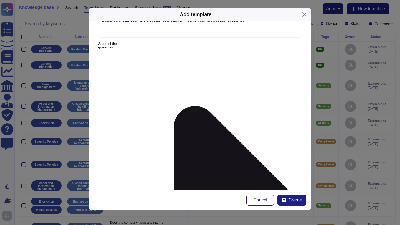
click at [123, 168] on span "Backups" at bounding box center [120, 167] width 16 height 5
click at [239, 160] on form "Question Describe instances when customer's data will leave your production sys…" at bounding box center [199, 105] width 221 height 169
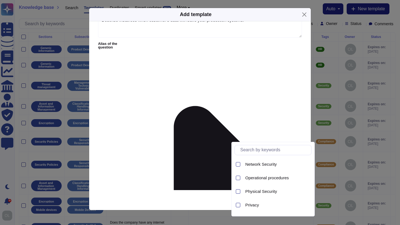
scroll to position [190, 0]
click at [256, 180] on span "Operational procedures" at bounding box center [267, 178] width 44 height 5
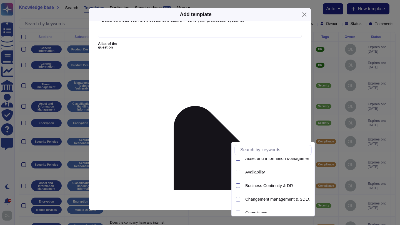
scroll to position [0, 0]
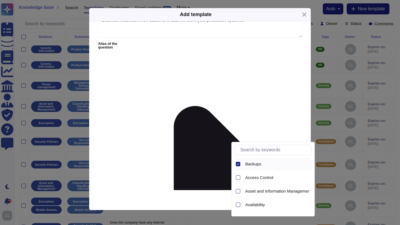
click at [239, 163] on div at bounding box center [238, 164] width 4 height 4
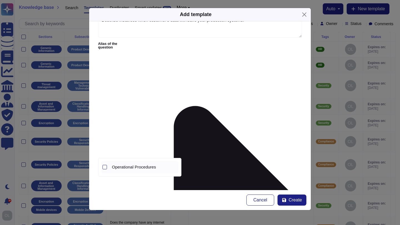
click at [133, 166] on span "Operational Procedures" at bounding box center [134, 167] width 44 height 5
click at [293, 203] on button "Create" at bounding box center [291, 200] width 29 height 11
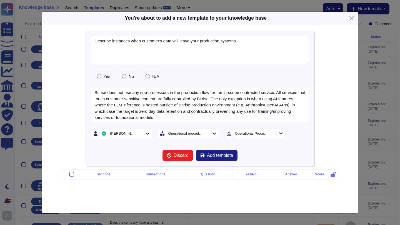
type textarea "Describe instances when customer's data will leave your production systems."
type textarea "Bitrise does not use any sub-processors in the production flow for the in-scope…"
click at [222, 155] on span "Add template" at bounding box center [220, 155] width 26 height 4
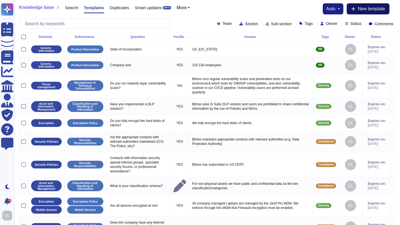
click at [372, 8] on span "New template" at bounding box center [370, 9] width 27 height 4
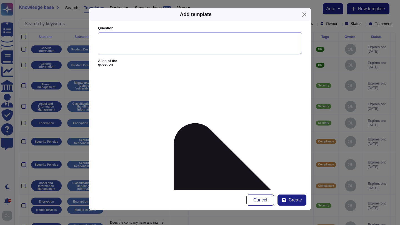
click at [109, 42] on textarea "Question" at bounding box center [200, 43] width 204 height 23
paste textarea "How do you handle multitenancy? How do you ensure Stripe Data is isolated from …"
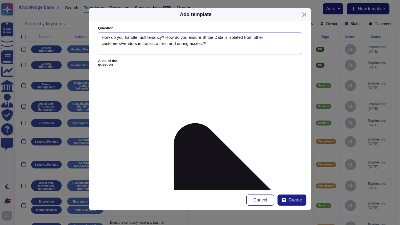
drag, startPoint x: 216, startPoint y: 38, endPoint x: 205, endPoint y: 39, distance: 11.1
click at [205, 39] on textarea "How do you handle multitenancy? How do you ensure Stripe Data is isolated from …" at bounding box center [200, 43] width 204 height 23
click at [211, 47] on textarea "How do you handle multitenancy? How do you ensure customer's data is isolated f…" at bounding box center [200, 43] width 204 height 23
type textarea "How do you handle multitenancy? How do you ensure customer's data is isolated f…"
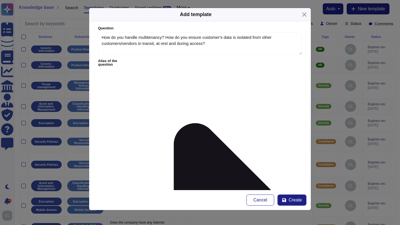
paste textarea "We provide dedicated instances where all customer data is both logically and ph…"
type textarea "We provide dedicated instances where all customer data is both logically and ph…"
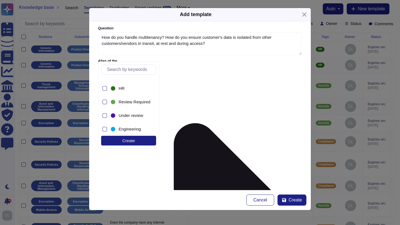
scroll to position [94, 0]
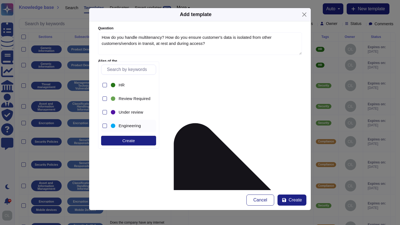
click at [129, 126] on span "Engineering" at bounding box center [130, 126] width 22 height 5
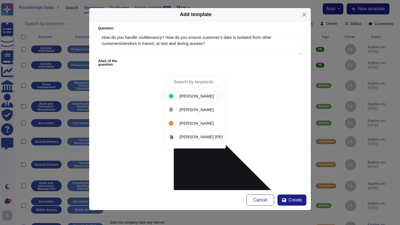
click at [192, 97] on span "[PERSON_NAME]" at bounding box center [196, 96] width 34 height 5
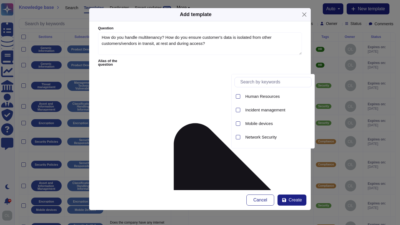
scroll to position [150, 0]
click at [256, 137] on span "Network Security" at bounding box center [260, 136] width 31 height 5
click at [169, 176] on form "Question How do you handle multitenancy? How do you ensure customer's data is i…" at bounding box center [199, 105] width 221 height 169
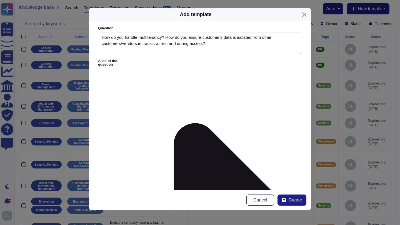
click at [134, 198] on span "Network Segregation" at bounding box center [131, 198] width 39 height 5
click at [290, 201] on span "Create" at bounding box center [294, 200] width 13 height 4
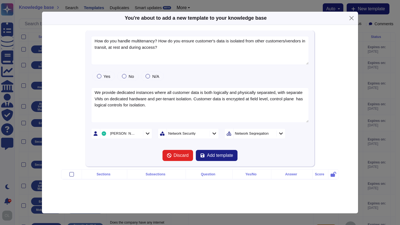
type textarea "How do you handle multitenancy? How do you ensure customer's data is isolated f…"
type textarea "We provide dedicated instances where all customer data is both logically and ph…"
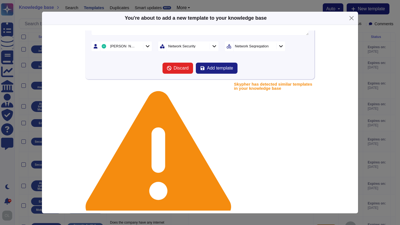
scroll to position [89, 0]
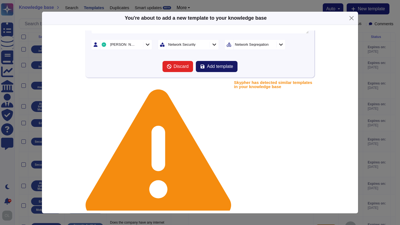
click at [224, 67] on span "Add template" at bounding box center [220, 66] width 26 height 4
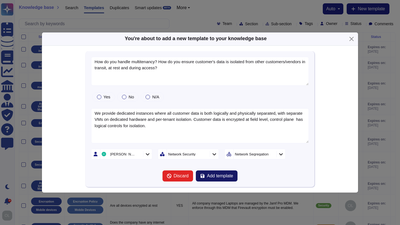
scroll to position [0, 0]
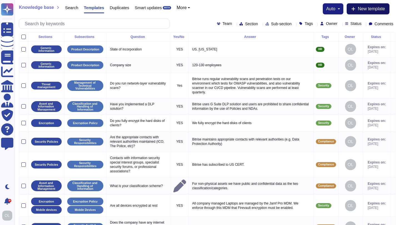
click at [371, 10] on span "New template" at bounding box center [370, 9] width 27 height 4
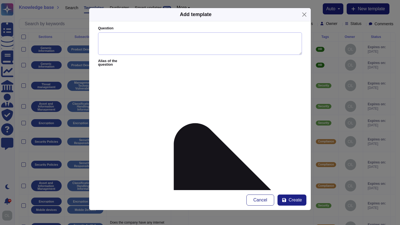
click at [106, 42] on textarea "Question" at bounding box center [200, 43] width 204 height 23
paste textarea "List the locations where Stripe data is processed or stored.*"
drag, startPoint x: 158, startPoint y: 38, endPoint x: 148, endPoint y: 38, distance: 10.0
click at [148, 38] on textarea "List the locations where Stripe data is processed or stored.*" at bounding box center [200, 43] width 204 height 23
click at [230, 38] on textarea "List the locations where customer's data is processed or stored.*" at bounding box center [200, 43] width 204 height 23
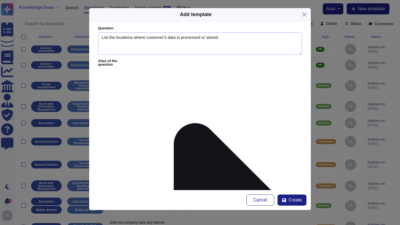
type textarea "List the locations where customer's data is processed or stored."
paste textarea ""Stripe data (configuration for builds, settings, authentication settings) is h…"
drag, startPoint x: 115, startPoint y: 81, endPoint x: 93, endPoint y: 81, distance: 21.6
click at [93, 81] on form "Question List the locations where customer's data is processed or stored. Alias…" at bounding box center [199, 105] width 221 height 169
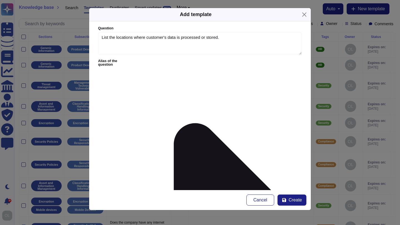
type textarea "Customer's data (configuration for builds, settings, authentication settings) i…"
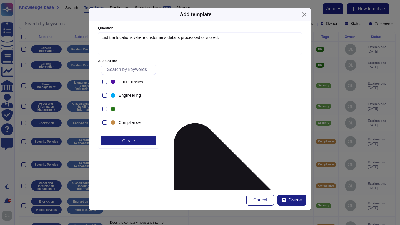
scroll to position [125, 0]
click at [124, 96] on span "Engineering" at bounding box center [130, 95] width 22 height 5
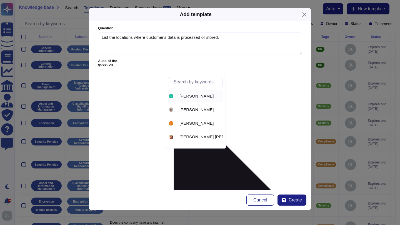
click at [193, 97] on span "[PERSON_NAME]" at bounding box center [196, 96] width 34 height 5
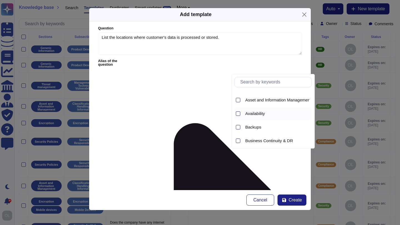
scroll to position [12, 0]
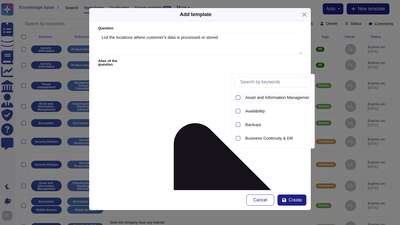
click at [262, 99] on span "Asset and Information Management" at bounding box center [278, 97] width 66 height 5
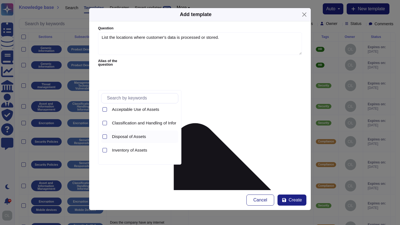
scroll to position [0, 0]
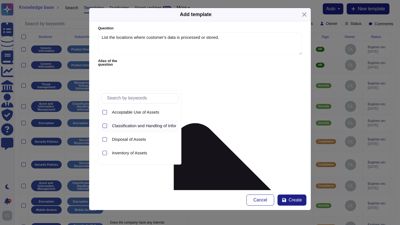
click at [136, 126] on span "Classification and Handling of Information" at bounding box center [150, 126] width 77 height 5
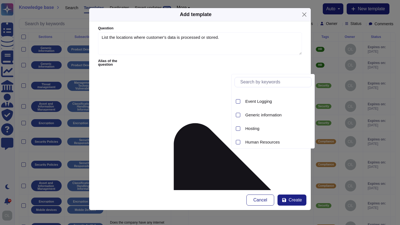
scroll to position [105, 0]
click at [254, 128] on span "Hosting" at bounding box center [252, 127] width 14 height 5
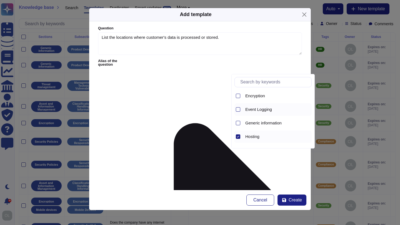
scroll to position [0, 0]
click at [239, 96] on icon at bounding box center [238, 96] width 2 height 2
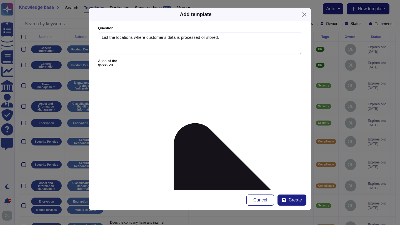
click at [122, 185] on span "Hosting" at bounding box center [119, 184] width 14 height 5
click at [232, 176] on form "Question List the locations where customer's data is processed or stored. Alias…" at bounding box center [199, 105] width 221 height 169
click at [294, 203] on button "Create" at bounding box center [291, 200] width 29 height 11
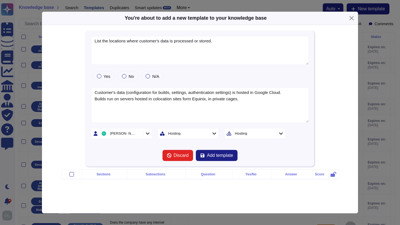
type textarea "List the locations where customer's data is processed or stored."
type textarea "Customer's data (configuration for builds, settings, authentication settings) i…"
click at [221, 156] on span "Add template" at bounding box center [220, 155] width 26 height 4
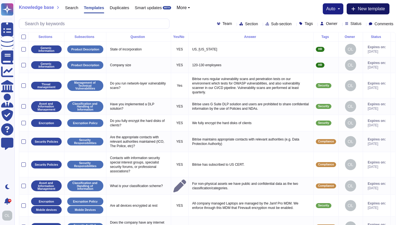
click at [374, 11] on span "New template" at bounding box center [370, 9] width 27 height 4
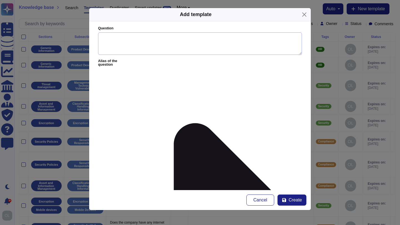
click at [122, 39] on textarea "Question" at bounding box center [200, 43] width 204 height 23
paste textarea "Describe how you classify and protect Stripe Data.*"
drag, startPoint x: 186, startPoint y: 40, endPoint x: 175, endPoint y: 40, distance: 10.3
click at [175, 40] on textarea "Describe how you classify and protect Stripe Data.*" at bounding box center [200, 43] width 204 height 23
drag, startPoint x: 220, startPoint y: 38, endPoint x: 206, endPoint y: 38, distance: 14.4
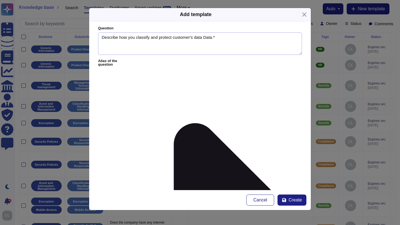
click at [206, 38] on textarea "Describe how you classify and protect customer's data Data.*" at bounding box center [200, 43] width 204 height 23
type textarea "Describe how you classify and protect customer's data."
paste textarea ""There is a generic data classification described in the Data Handling Policy (…"
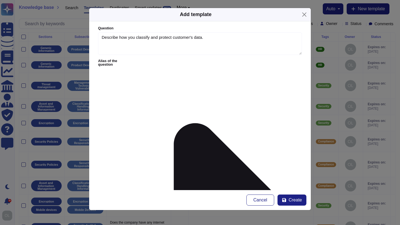
type textarea "There is a generic data classification described in the Data Handling Policy (i…"
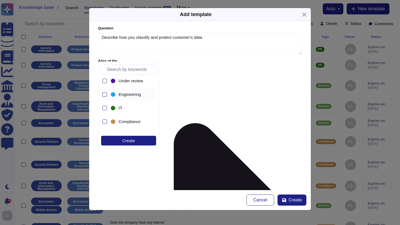
scroll to position [127, 0]
click at [133, 94] on span "Engineering" at bounding box center [130, 93] width 22 height 5
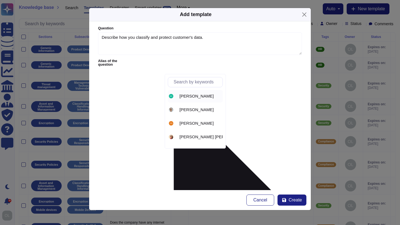
click at [194, 96] on span "[PERSON_NAME]" at bounding box center [196, 96] width 34 height 5
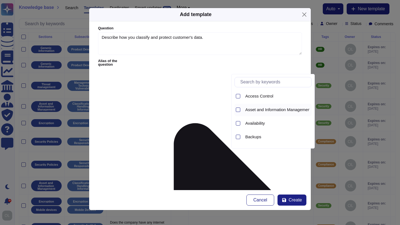
click at [265, 110] on span "Asset and Information Management" at bounding box center [278, 109] width 66 height 5
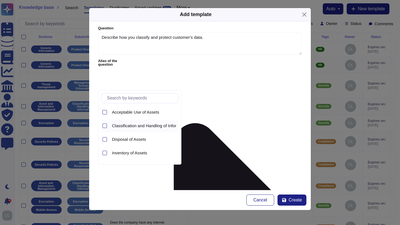
click at [145, 127] on span "Classification and Handling of Information" at bounding box center [150, 126] width 77 height 5
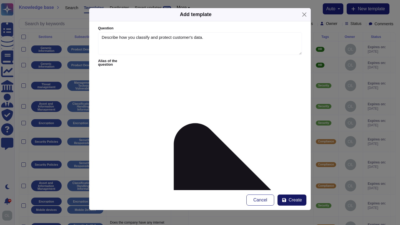
click at [296, 201] on span "Create" at bounding box center [294, 200] width 13 height 4
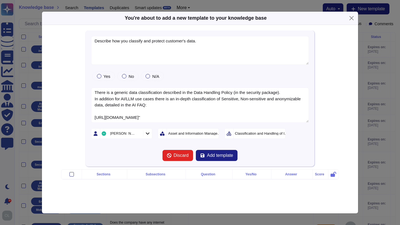
type textarea "Describe how you classify and protect customer's data."
type textarea "There is a generic data classification described in the Data Handling Policy (i…"
click at [220, 156] on span "Add template" at bounding box center [220, 155] width 26 height 4
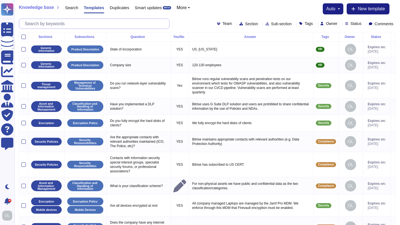
click at [53, 24] on input "text" at bounding box center [95, 24] width 147 height 10
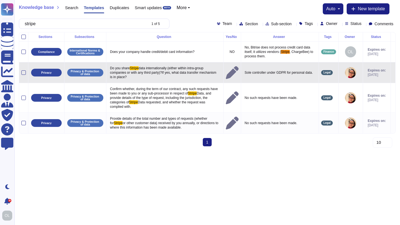
type input "stripe"
click at [393, 73] on icon at bounding box center [393, 73] width 0 height 0
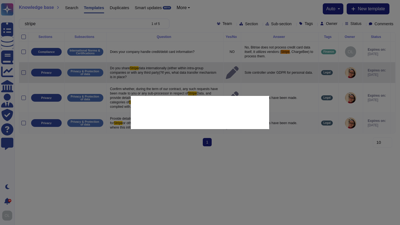
type textarea "Do you share Stripe data internationally (either within intra-group companies o…"
type textarea "Sole controller under GDPR for personal data."
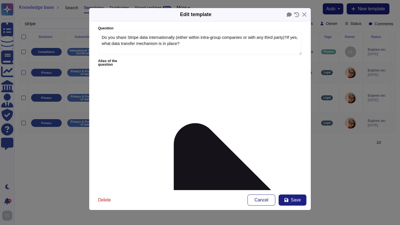
type textarea "Do you share Stripe data internationally (either within intra-group companies o…"
type textarea "Sole controller under GDPR for personal data."
drag, startPoint x: 139, startPoint y: 38, endPoint x: 129, endPoint y: 38, distance: 10.5
click at [129, 38] on textarea "Do you share Stripe data internationally (either within intra-group companies o…" at bounding box center [200, 43] width 204 height 23
click at [293, 200] on span "Save" at bounding box center [296, 200] width 10 height 4
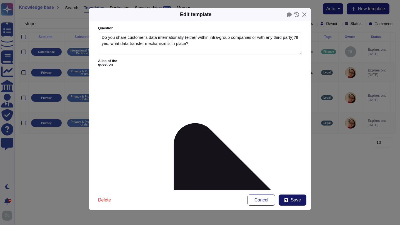
type textarea "Do you share Stripe data internationally (either within intra-group companies o…"
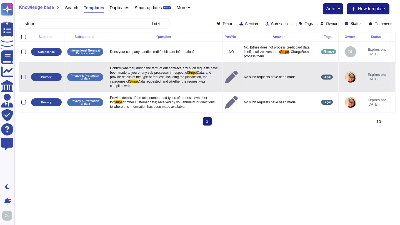
click at [393, 77] on icon at bounding box center [393, 77] width 0 height 0
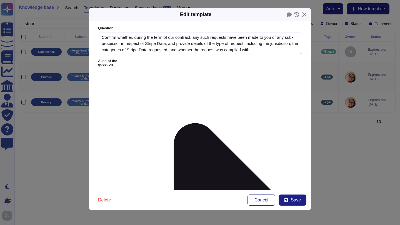
type textarea "Confirm whether, during the term of our contract, any such requests have been m…"
type textarea "No such requests have been made."
drag, startPoint x: 176, startPoint y: 45, endPoint x: 156, endPoint y: 46, distance: 19.7
click at [156, 46] on textarea "Confirm whether, during the term of our contract, any such requests have been m…" at bounding box center [200, 43] width 204 height 23
drag, startPoint x: 156, startPoint y: 45, endPoint x: 185, endPoint y: 43, distance: 29.2
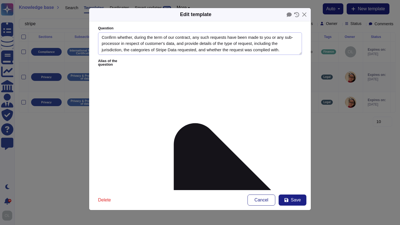
click at [185, 43] on textarea "Confirm whether, during the term of our contract, any such requests have been m…" at bounding box center [200, 43] width 204 height 23
drag, startPoint x: 159, startPoint y: 49, endPoint x: 179, endPoint y: 50, distance: 19.7
click at [179, 50] on textarea "Confirm whether, during the term of our contract, any such requests have been m…" at bounding box center [200, 43] width 204 height 23
paste textarea "customer's d"
click at [289, 201] on button "Save" at bounding box center [292, 200] width 28 height 11
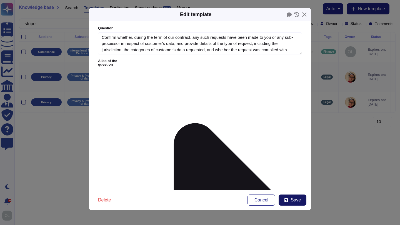
type textarea "Confirm whether, during the term of our contract, any such requests have been m…"
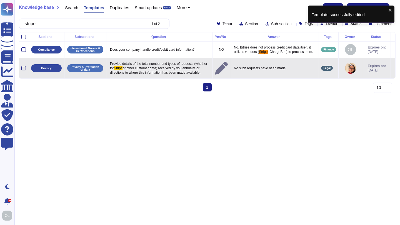
click at [393, 69] on icon at bounding box center [393, 69] width 0 height 0
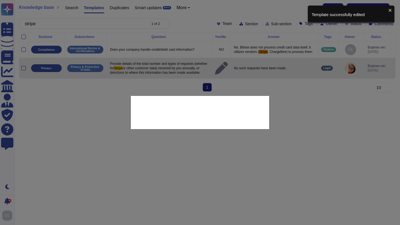
type textarea "Provide details of the total number and types of requests (whether for Stripe o…"
type textarea "No such requests have been made."
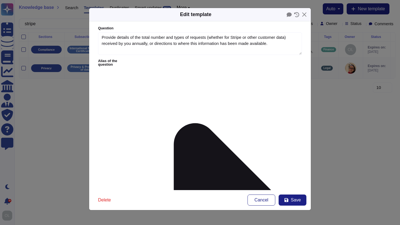
type textarea "Provide details of the total number and types of requests (whether for Stripe o…"
type textarea "No such requests have been made."
drag, startPoint x: 246, startPoint y: 38, endPoint x: 236, endPoint y: 38, distance: 10.3
click at [236, 38] on textarea "Provide details of the total number and types of requests (whether for Stripe o…" at bounding box center [200, 43] width 204 height 23
drag, startPoint x: 110, startPoint y: 45, endPoint x: 255, endPoint y: 36, distance: 145.4
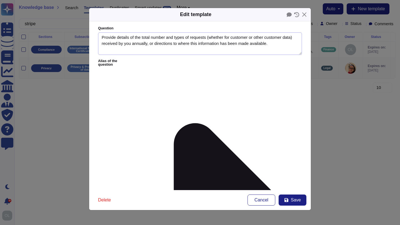
click at [255, 36] on textarea "Provide details of the total number and types of requests (whether for customer…" at bounding box center [200, 43] width 204 height 23
drag, startPoint x: 255, startPoint y: 38, endPoint x: 209, endPoint y: 38, distance: 45.5
click at [209, 38] on textarea "Provide details of the total number and types of requests (whether for customer…" at bounding box center [200, 43] width 204 height 23
click at [297, 202] on span "Save" at bounding box center [296, 200] width 10 height 4
type textarea "Provide details of the total number and types of requests (whether for Stripe o…"
